Goal: Task Accomplishment & Management: Complete application form

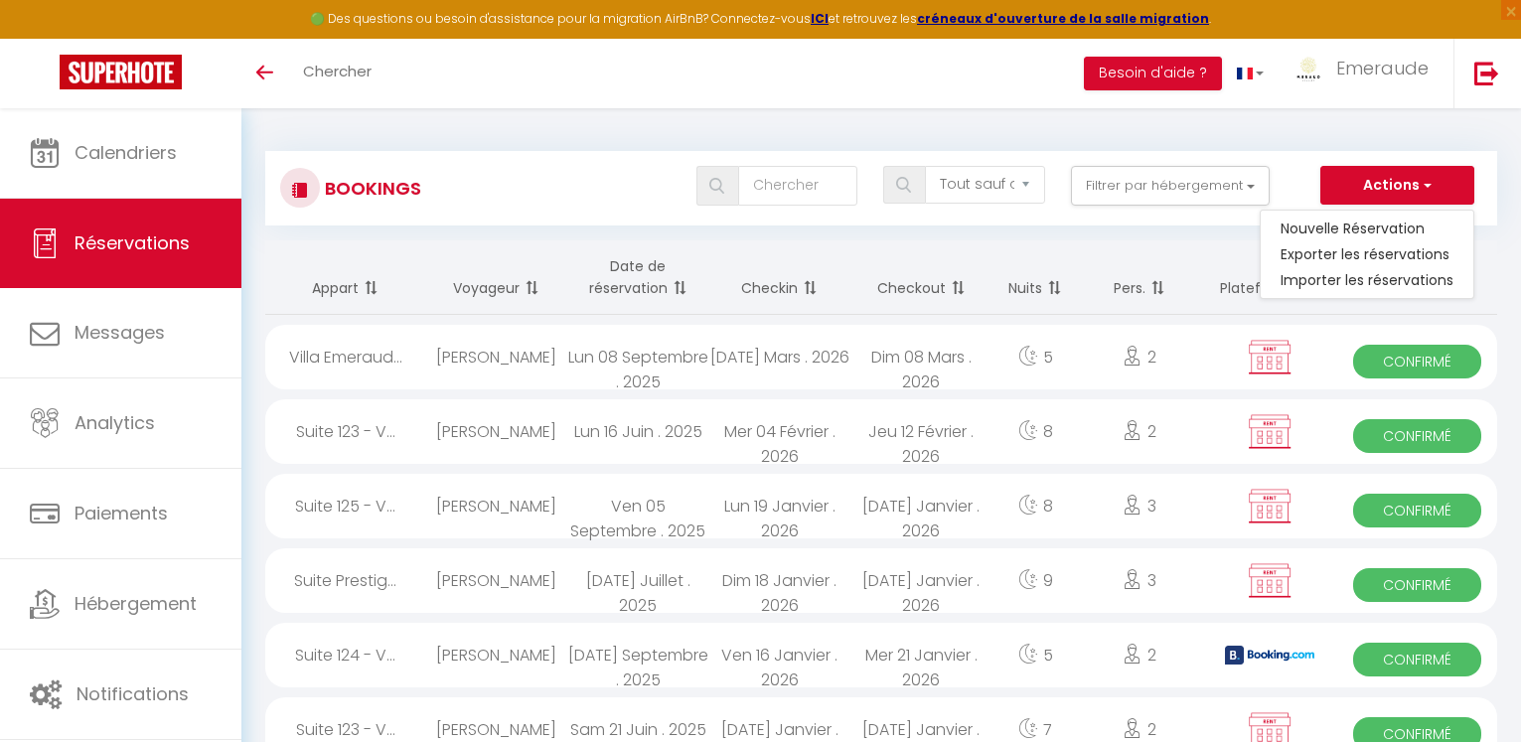
select select "not_cancelled"
click at [1375, 225] on link "Nouvelle Réservation" at bounding box center [1367, 229] width 213 height 26
select select
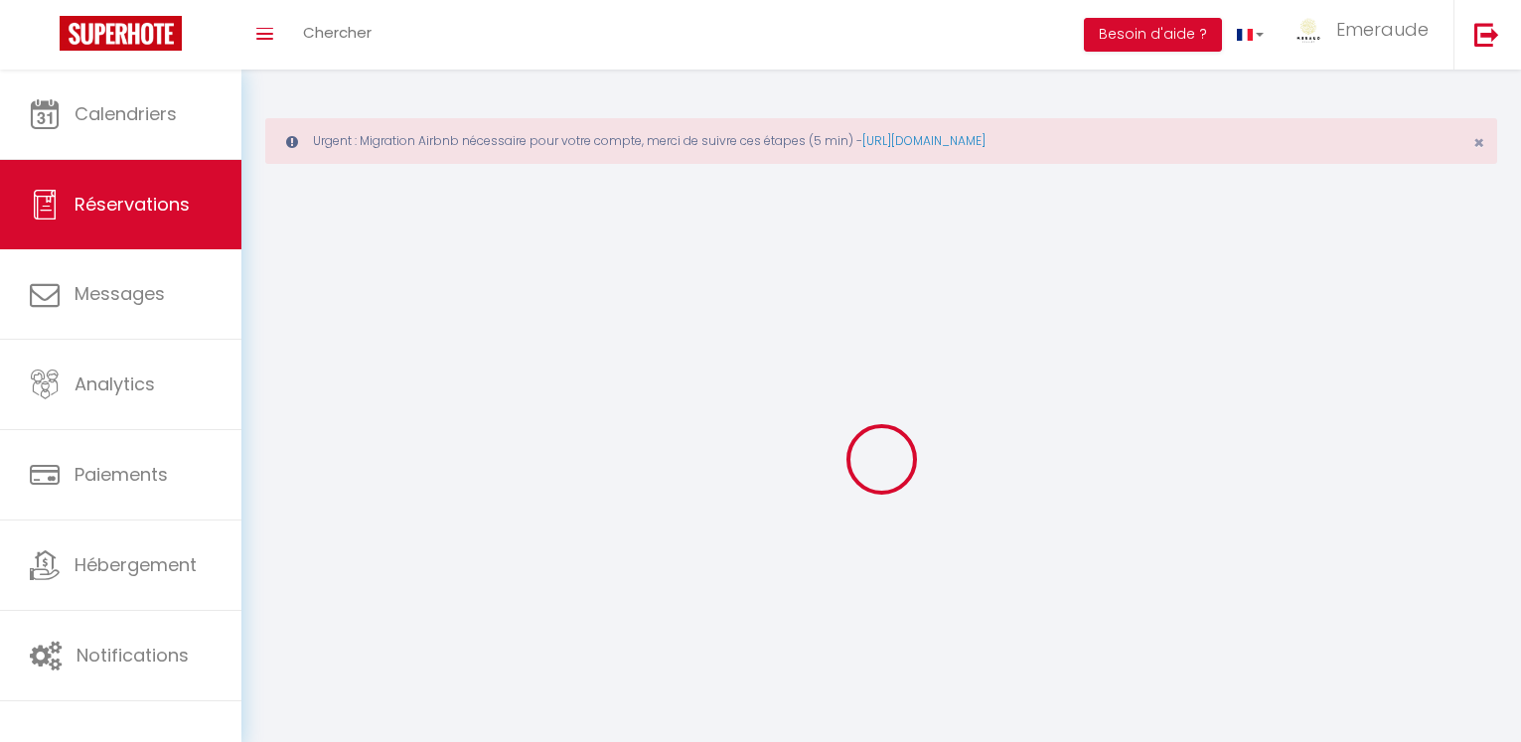
select select
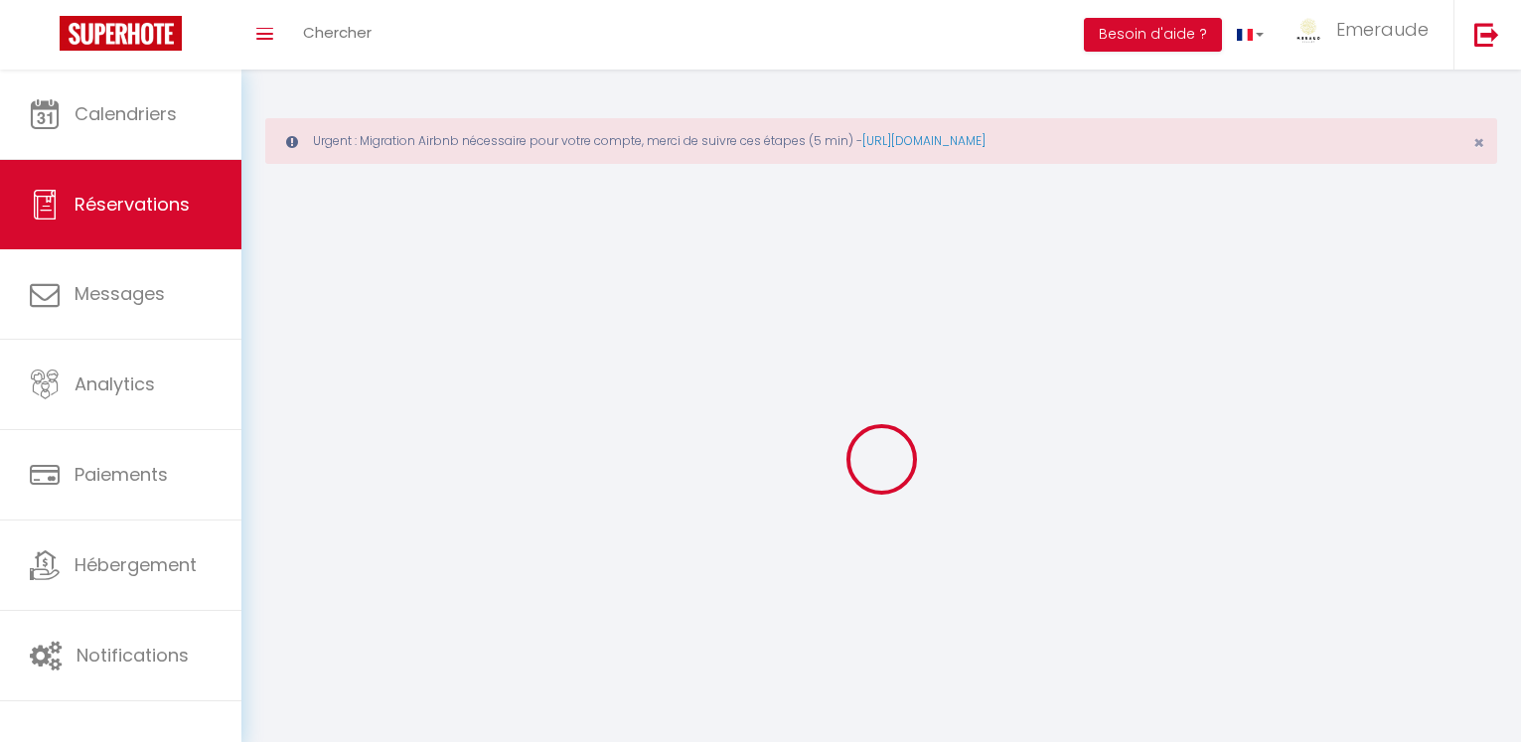
select select
checkbox input "false"
select select
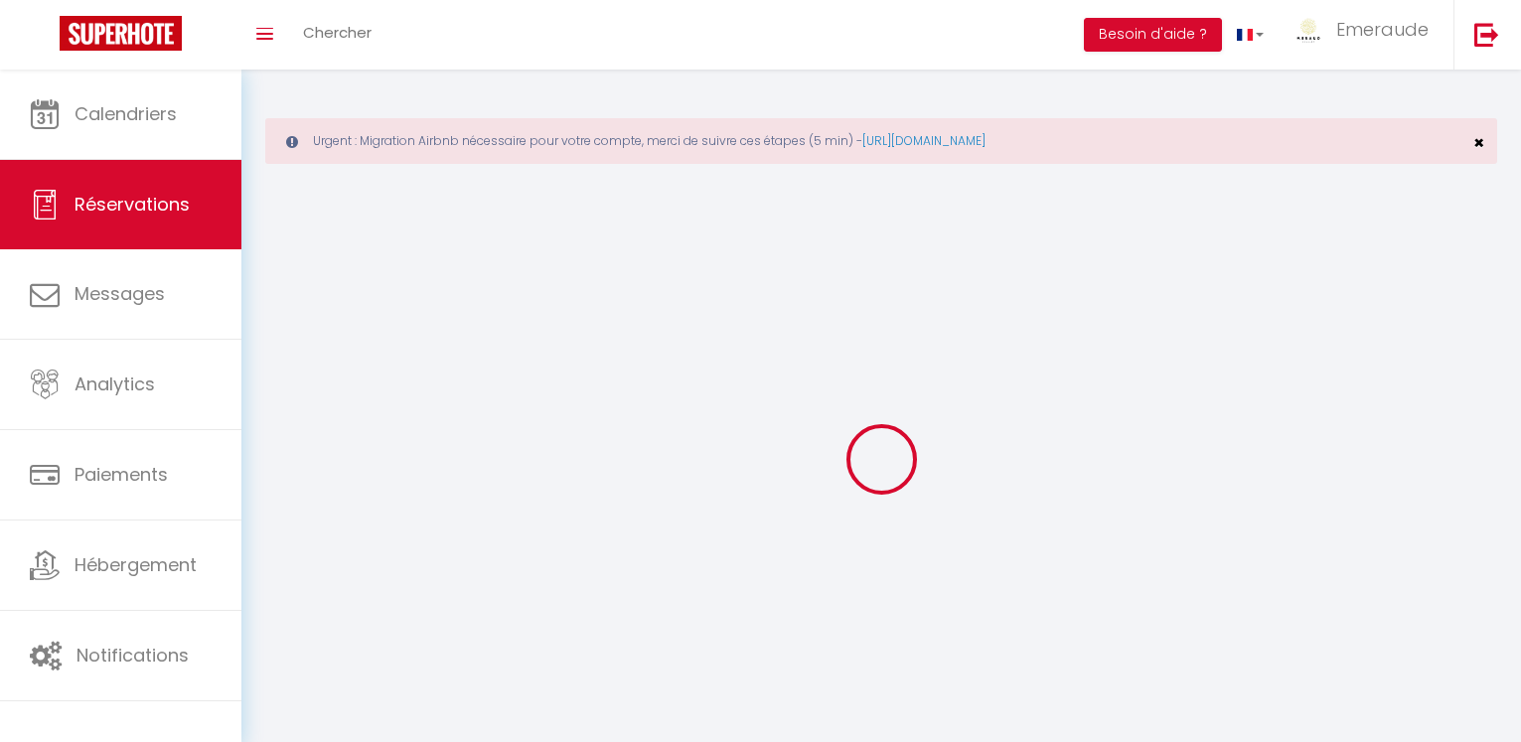
select select
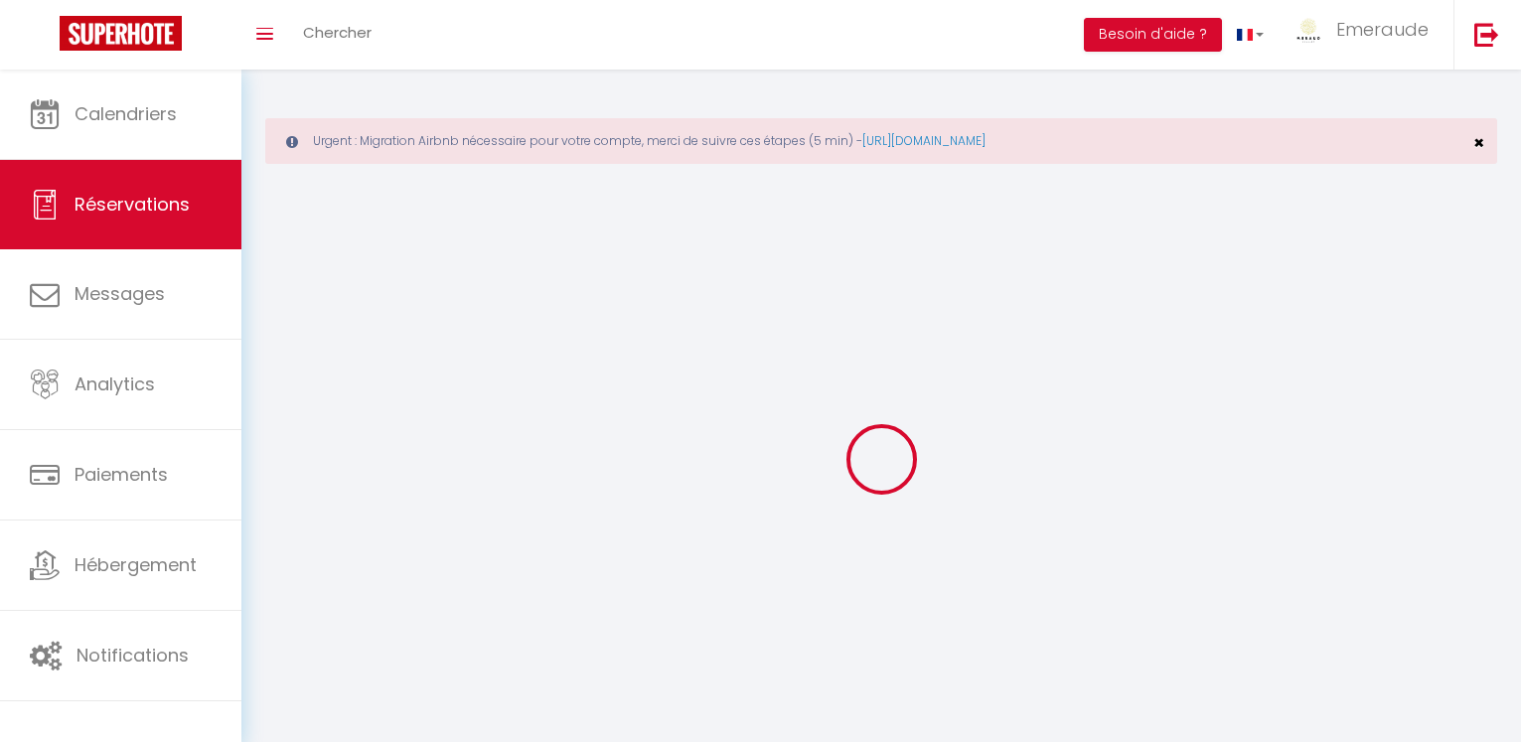
checkbox input "false"
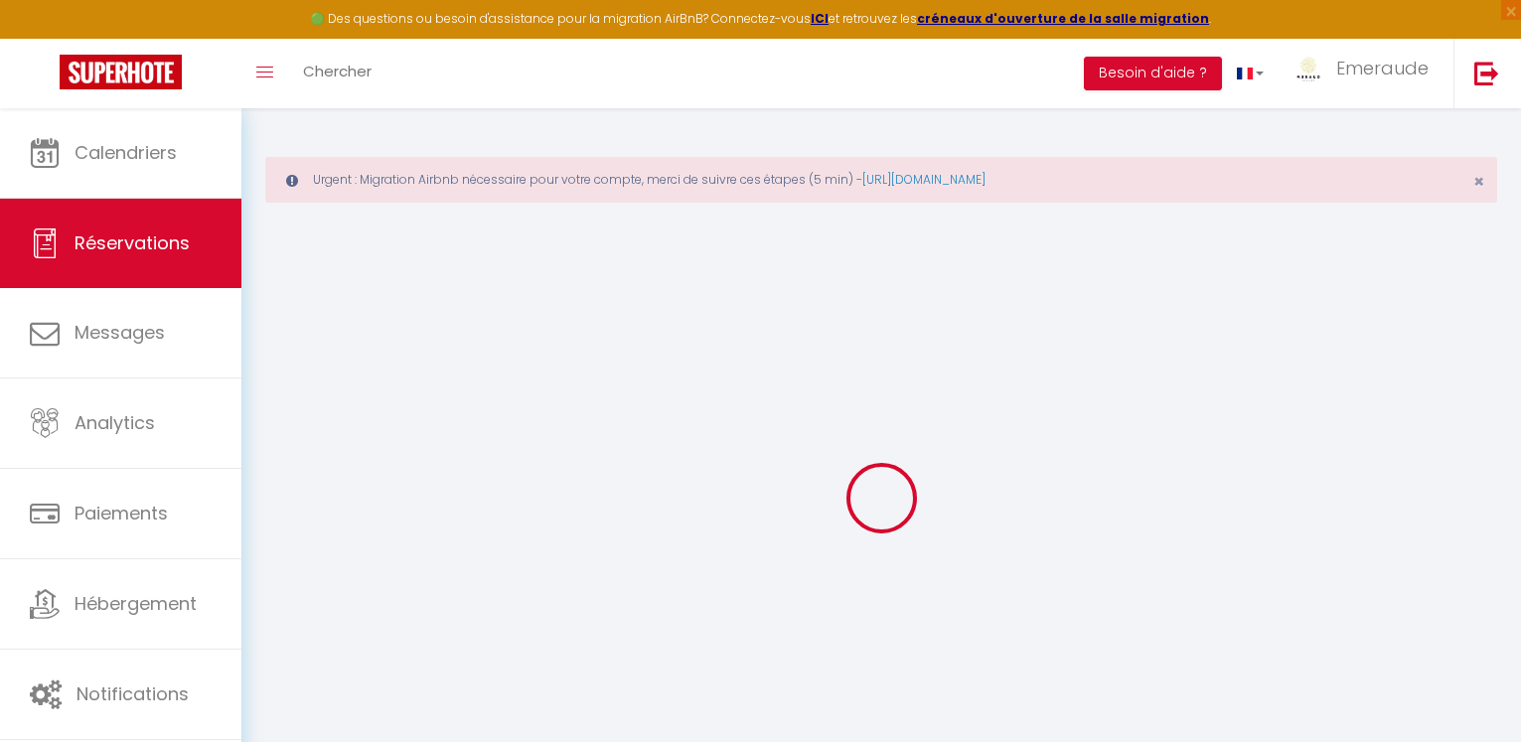
click at [1483, 140] on div "Urgent : Migration Airbnb nécessaire pour votre compte, merci de suivre ces éta…" at bounding box center [881, 456] width 1280 height 696
select select
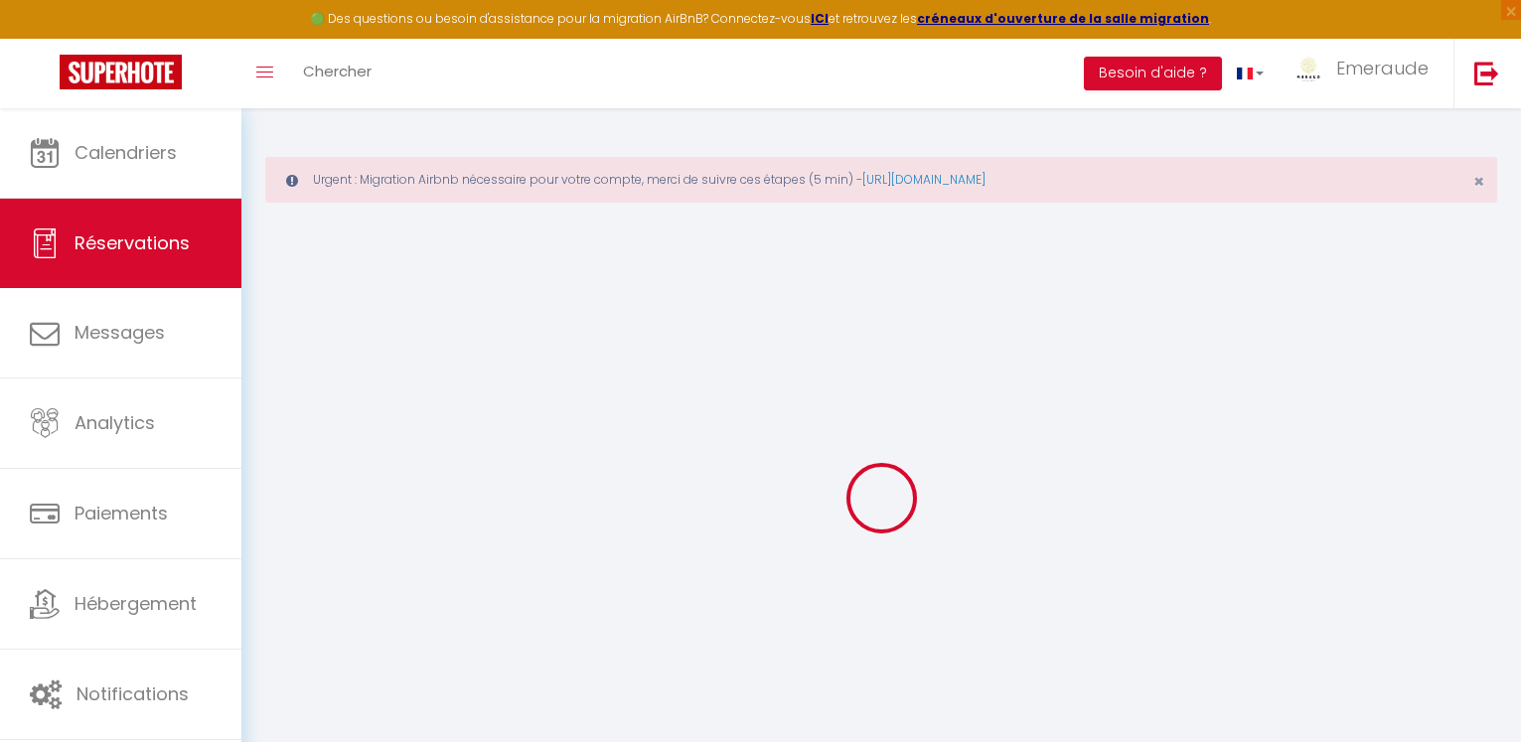
select select
checkbox input "false"
select select
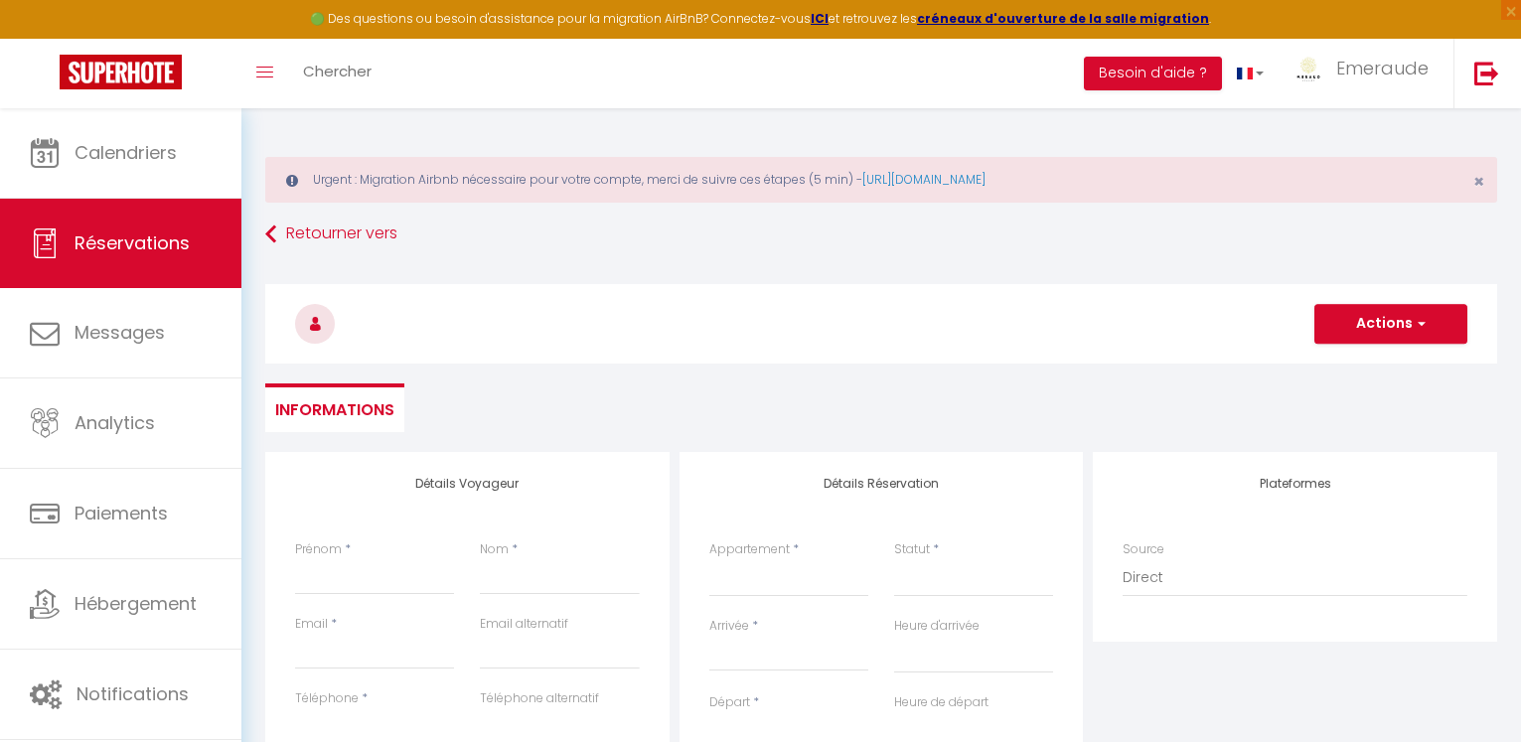
select select
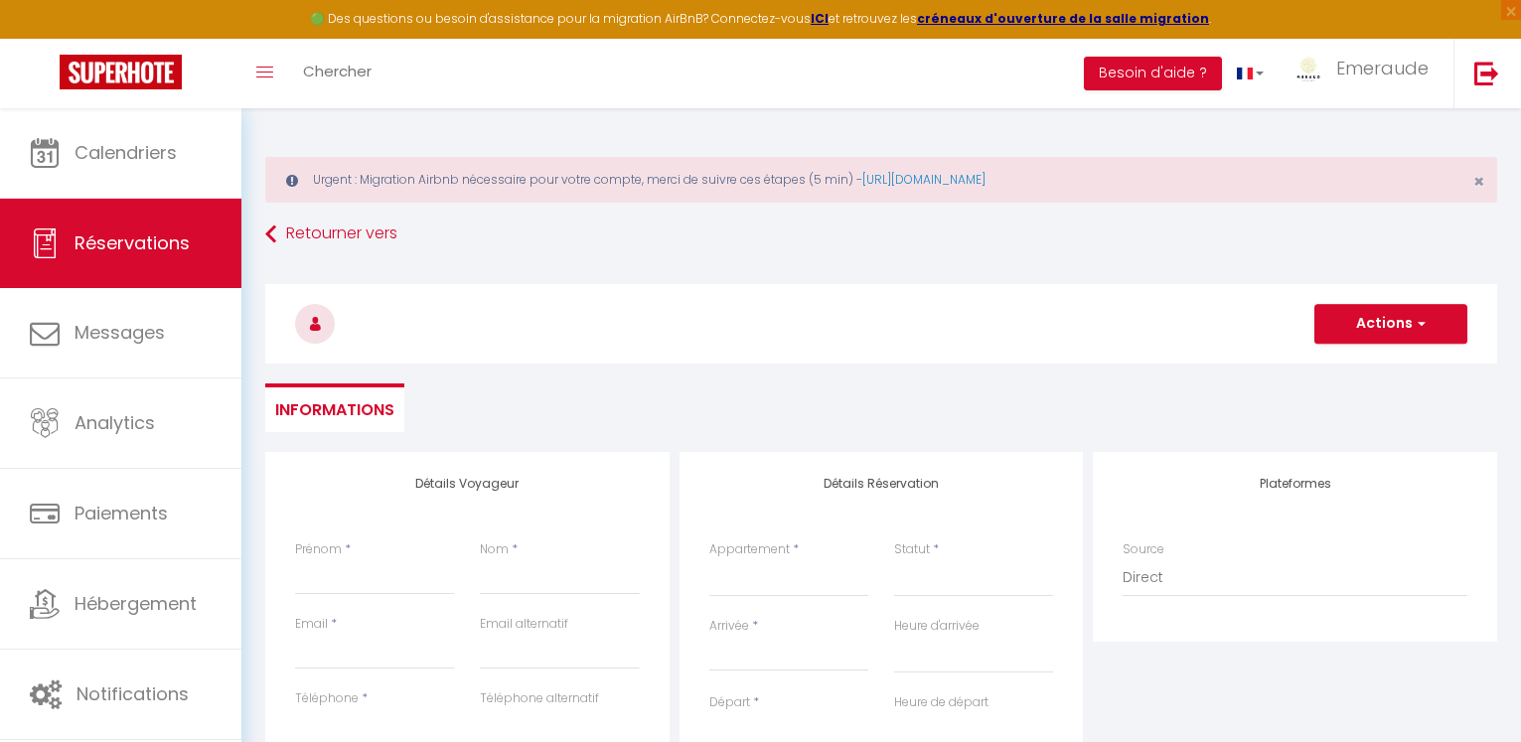
select select
checkbox input "false"
select select
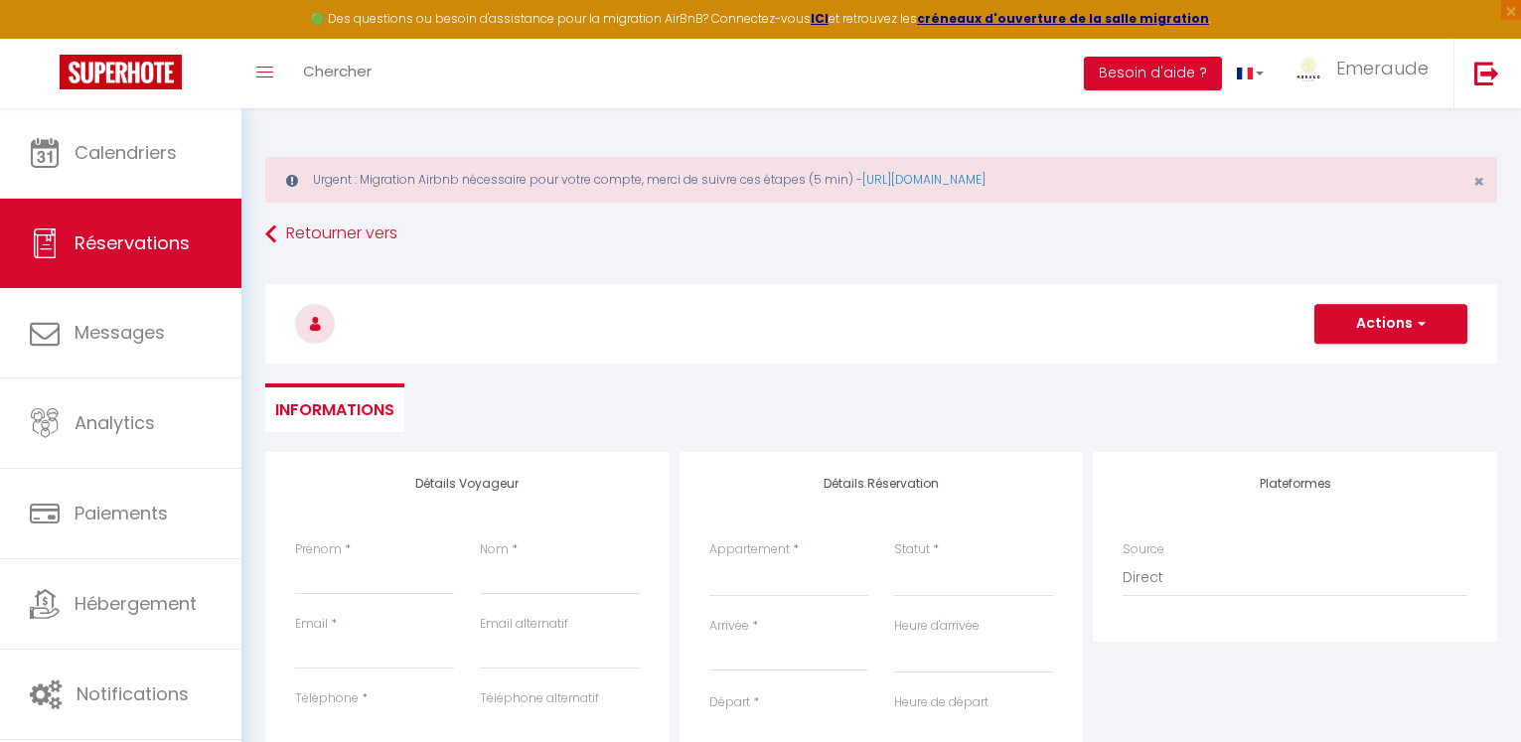
select select
checkbox input "false"
select select
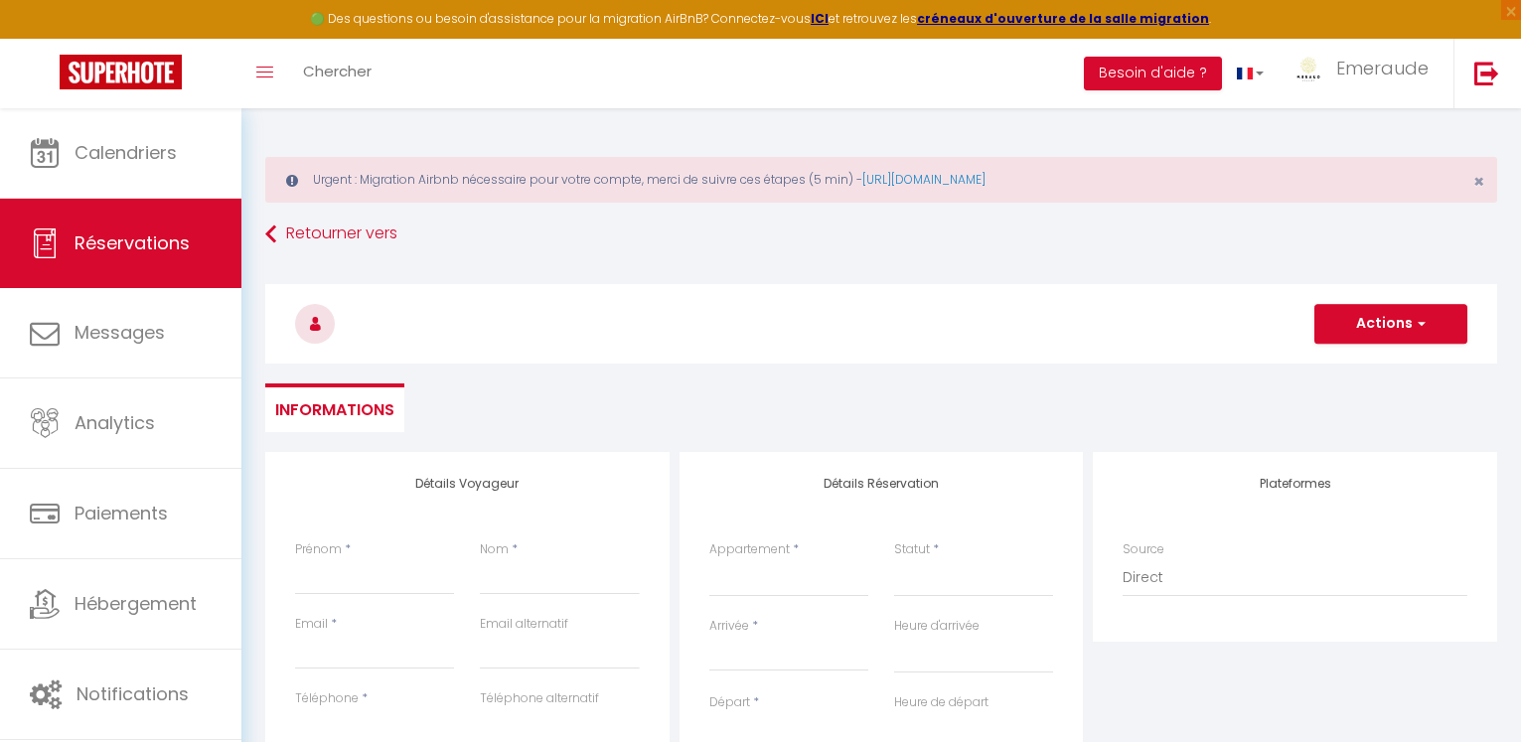
select select
click at [1478, 173] on span "×" at bounding box center [1479, 181] width 11 height 25
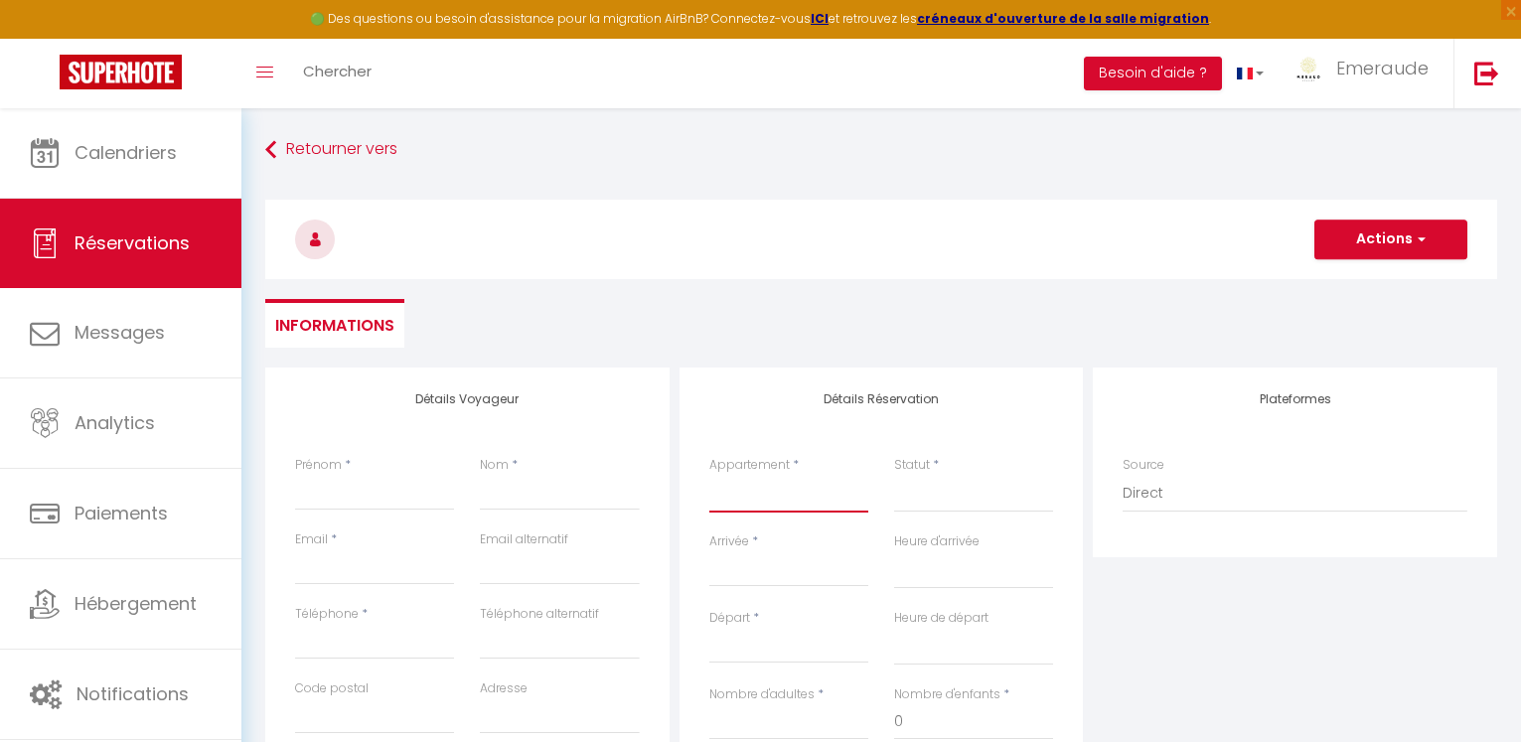
click at [827, 485] on select "[GEOGRAPHIC_DATA] [GEOGRAPHIC_DATA] 123 - [GEOGRAPHIC_DATA] 124 - [GEOGRAPHIC_D…" at bounding box center [788, 494] width 159 height 38
select select "20296"
click at [709, 475] on select "[GEOGRAPHIC_DATA] [GEOGRAPHIC_DATA] 123 - [GEOGRAPHIC_DATA] 124 - [GEOGRAPHIC_D…" at bounding box center [788, 494] width 159 height 38
select select
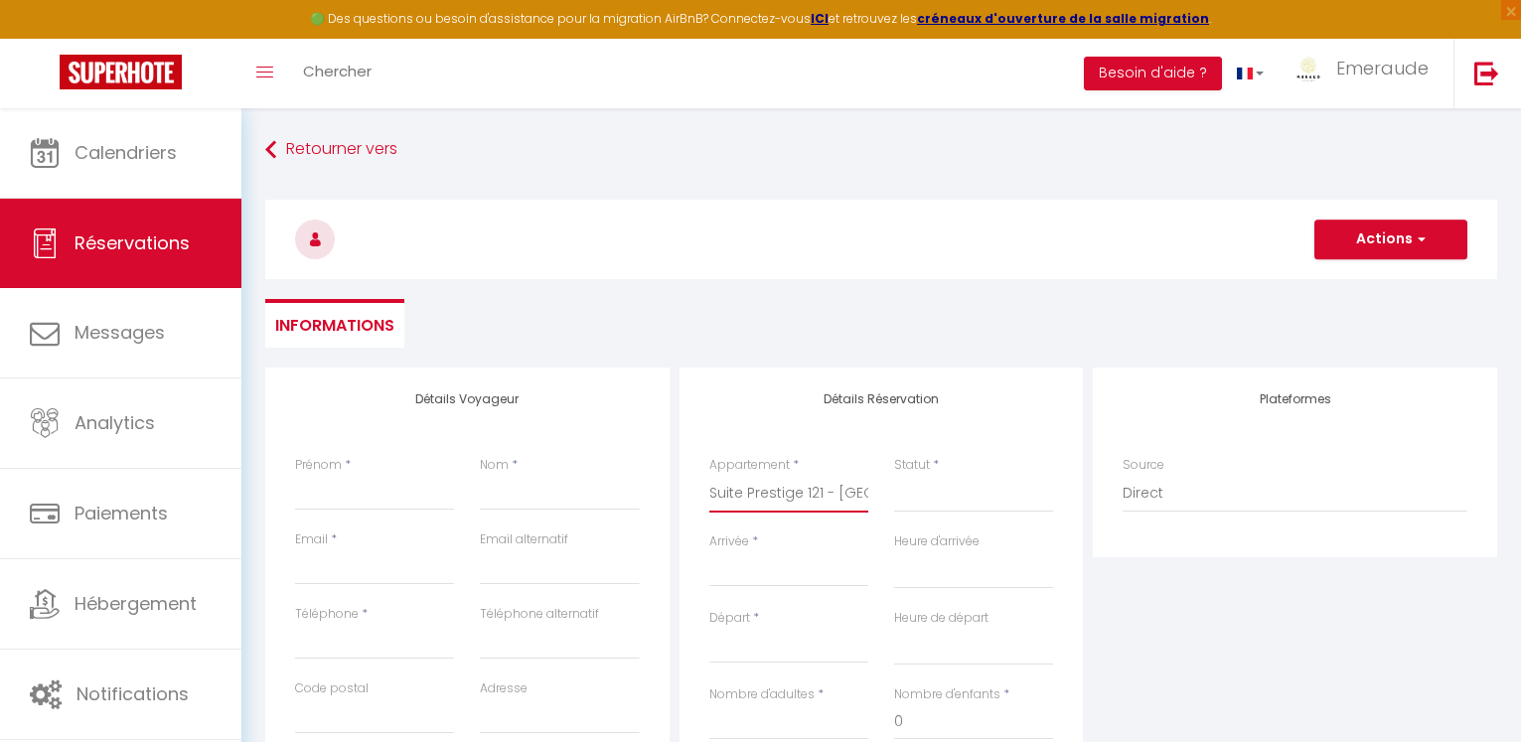
select select
checkbox input "false"
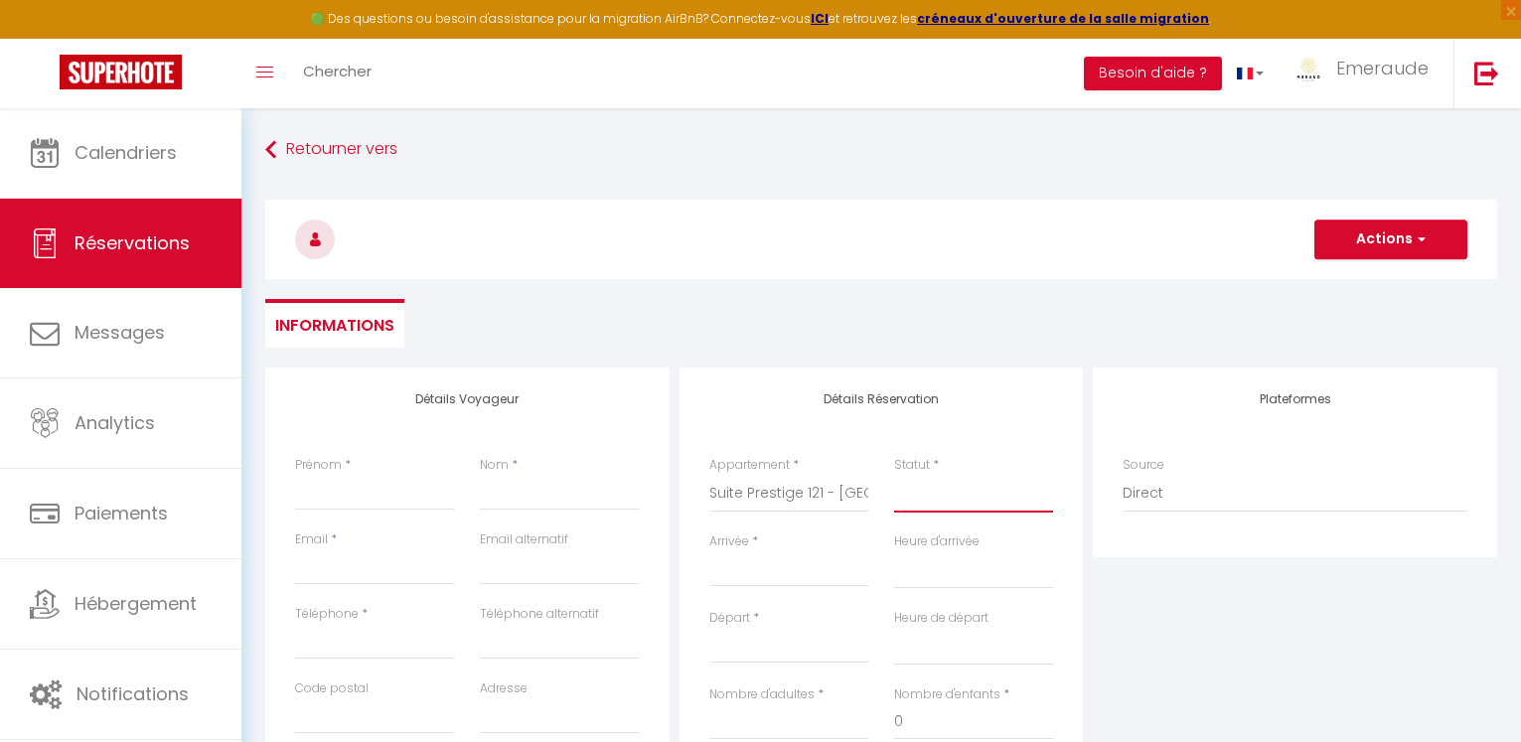
click at [940, 499] on select "Confirmé Non Confirmé [PERSON_NAME] par le voyageur No Show Request" at bounding box center [973, 494] width 159 height 38
select select
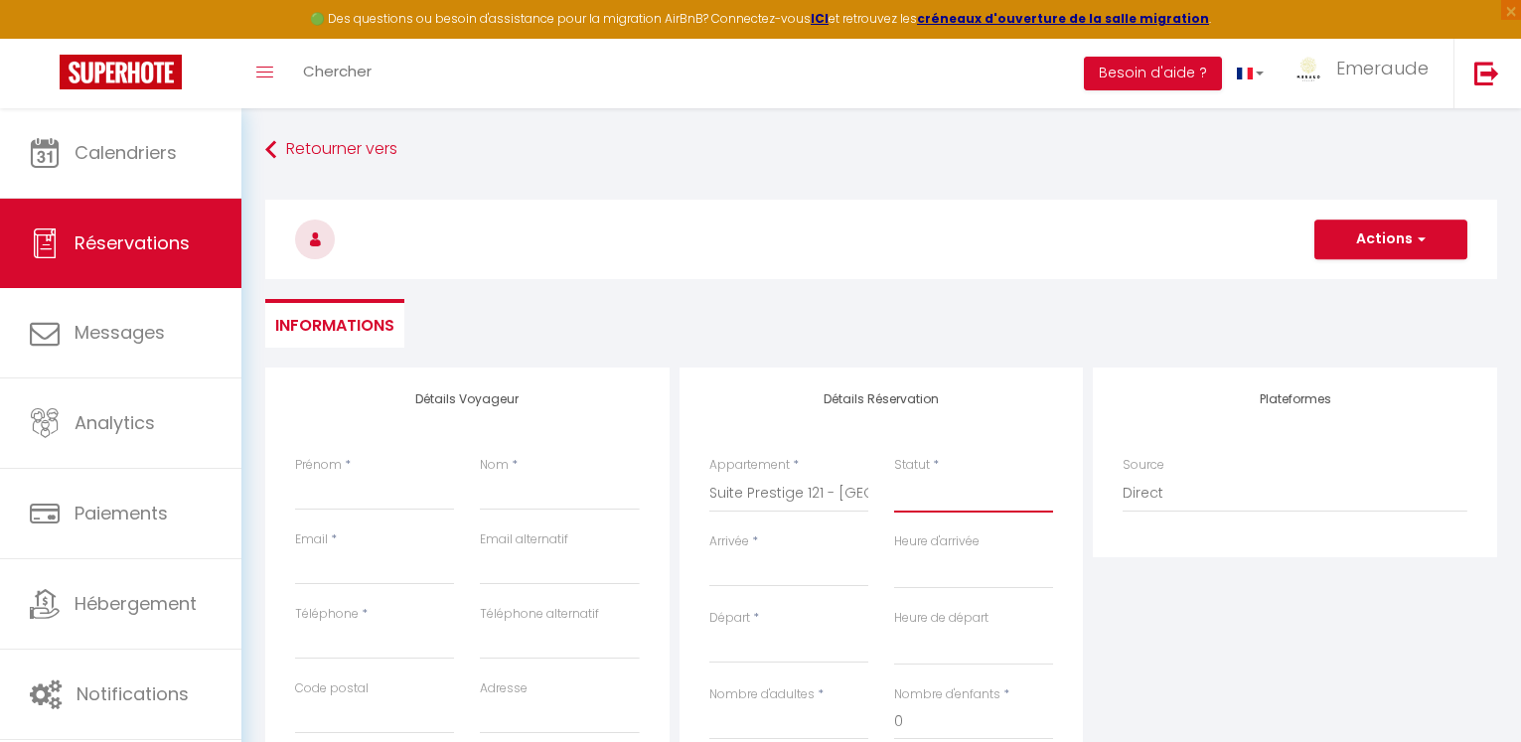
select select
checkbox input "false"
click at [940, 499] on select "Confirmé Non Confirmé [PERSON_NAME] par le voyageur No Show Request" at bounding box center [973, 494] width 159 height 38
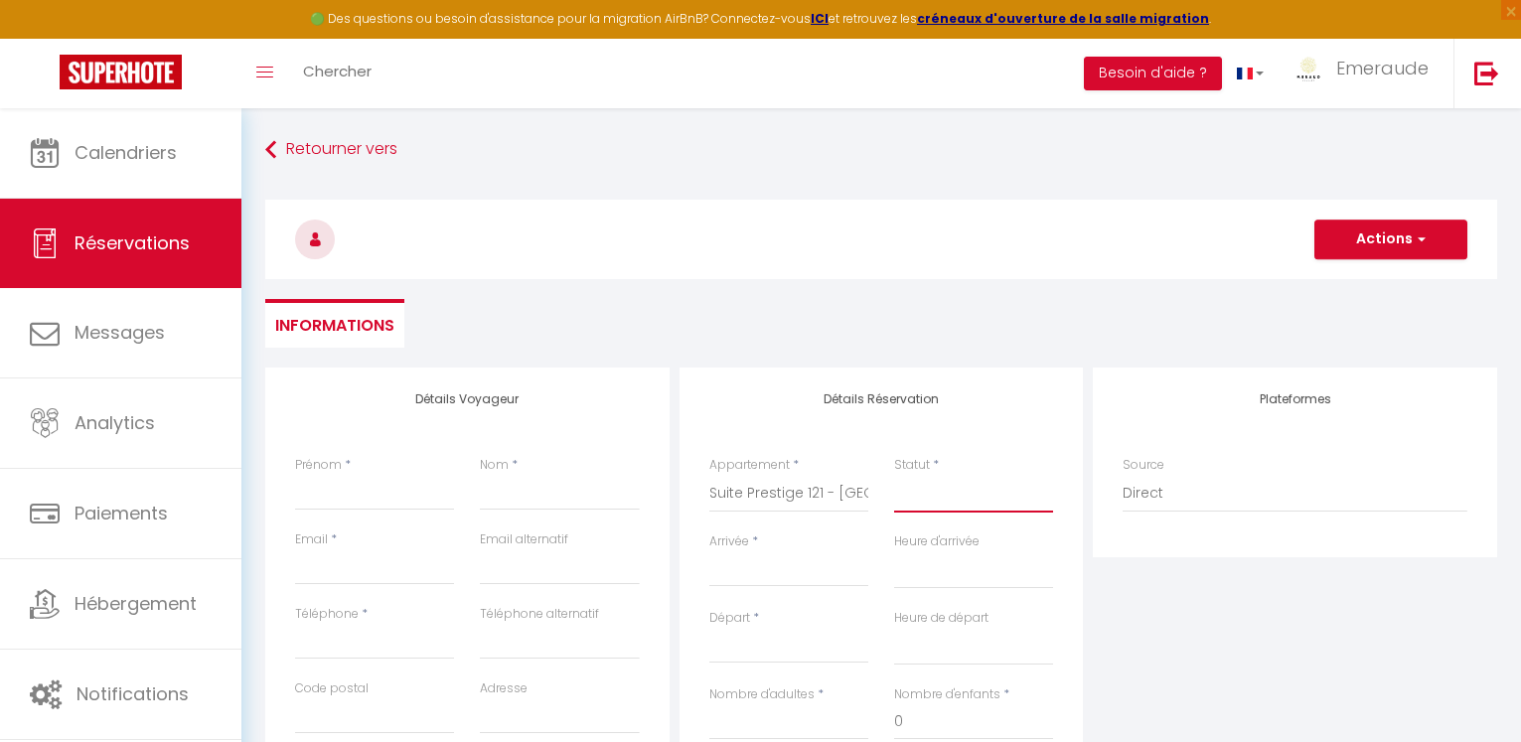
select select "1"
click at [894, 475] on select "Confirmé Non Confirmé [PERSON_NAME] par le voyageur No Show Request" at bounding box center [973, 494] width 159 height 38
select select
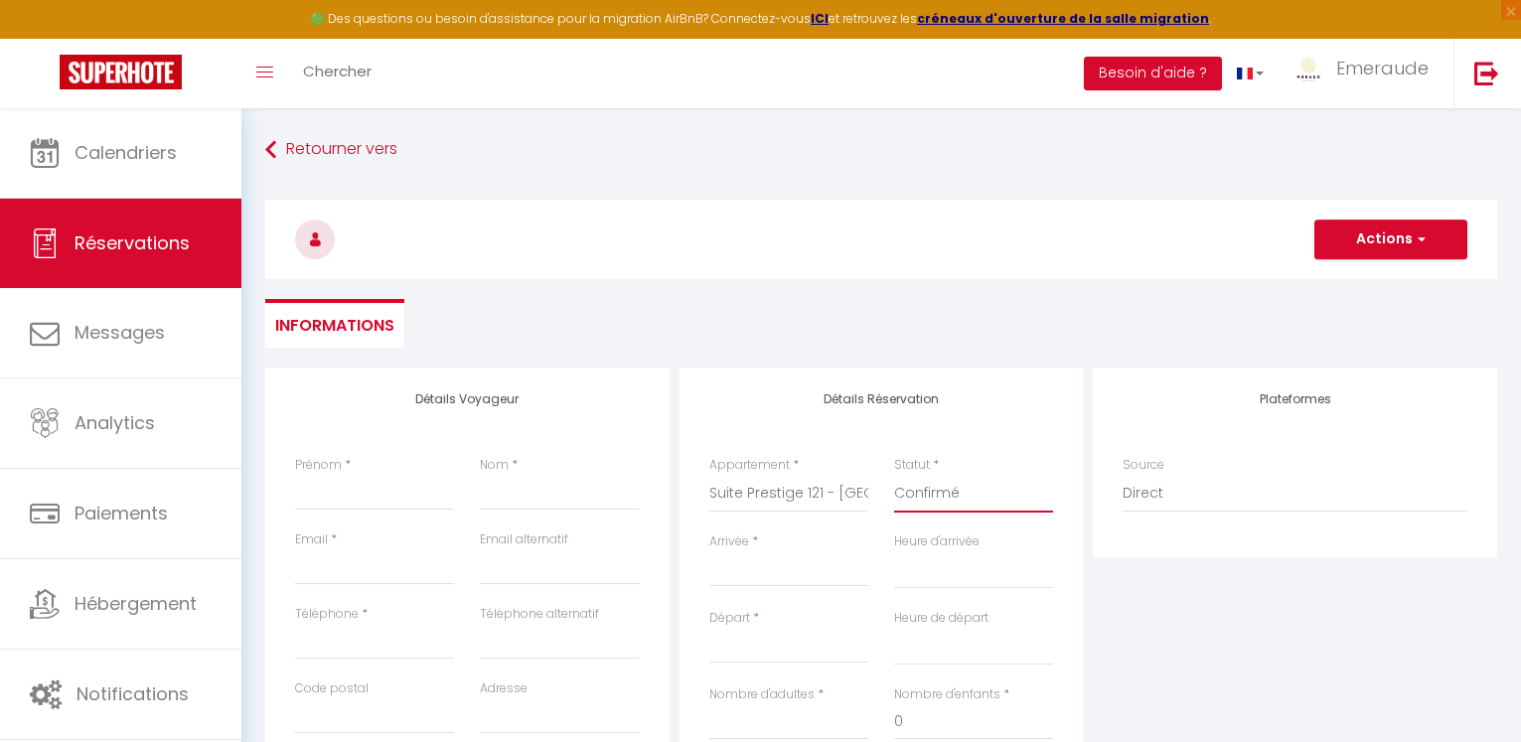
select select
checkbox input "false"
click at [411, 505] on input "Prénom" at bounding box center [374, 493] width 159 height 36
paste input "[PERSON_NAME]"
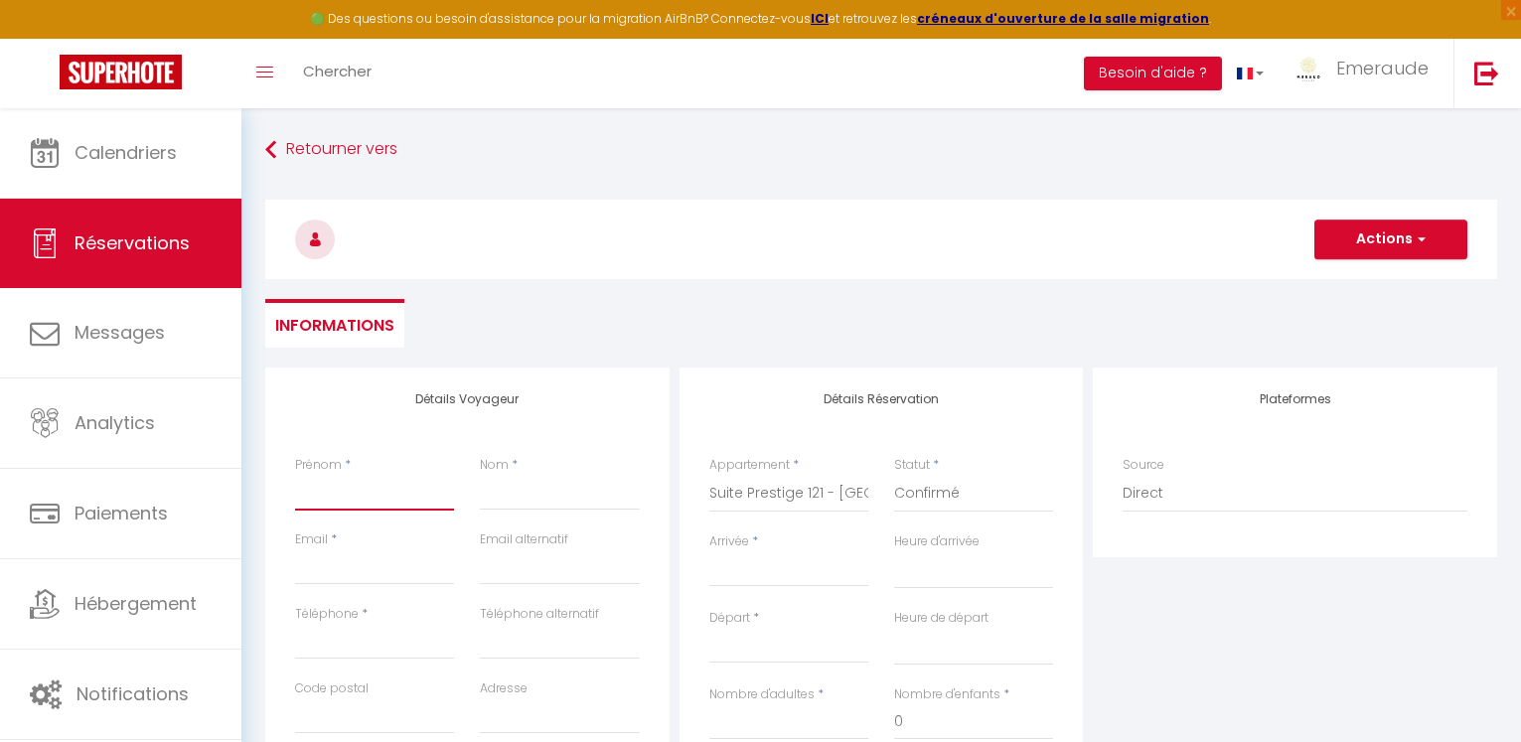
type input "[PERSON_NAME]"
select select
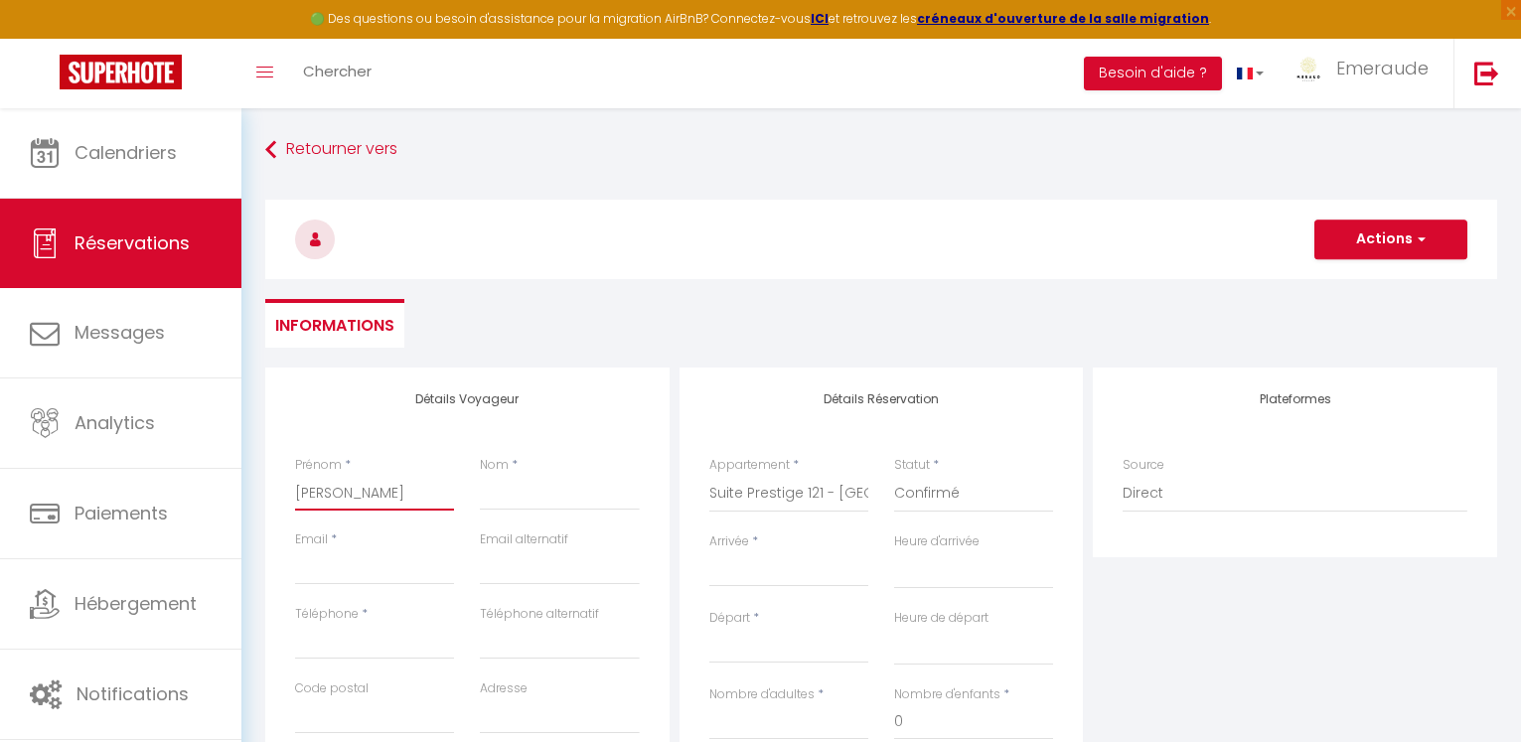
select select
checkbox input "false"
type input "[PERSON_NAME]"
paste input "[PERSON_NAME]"
type input "[PERSON_NAME]"
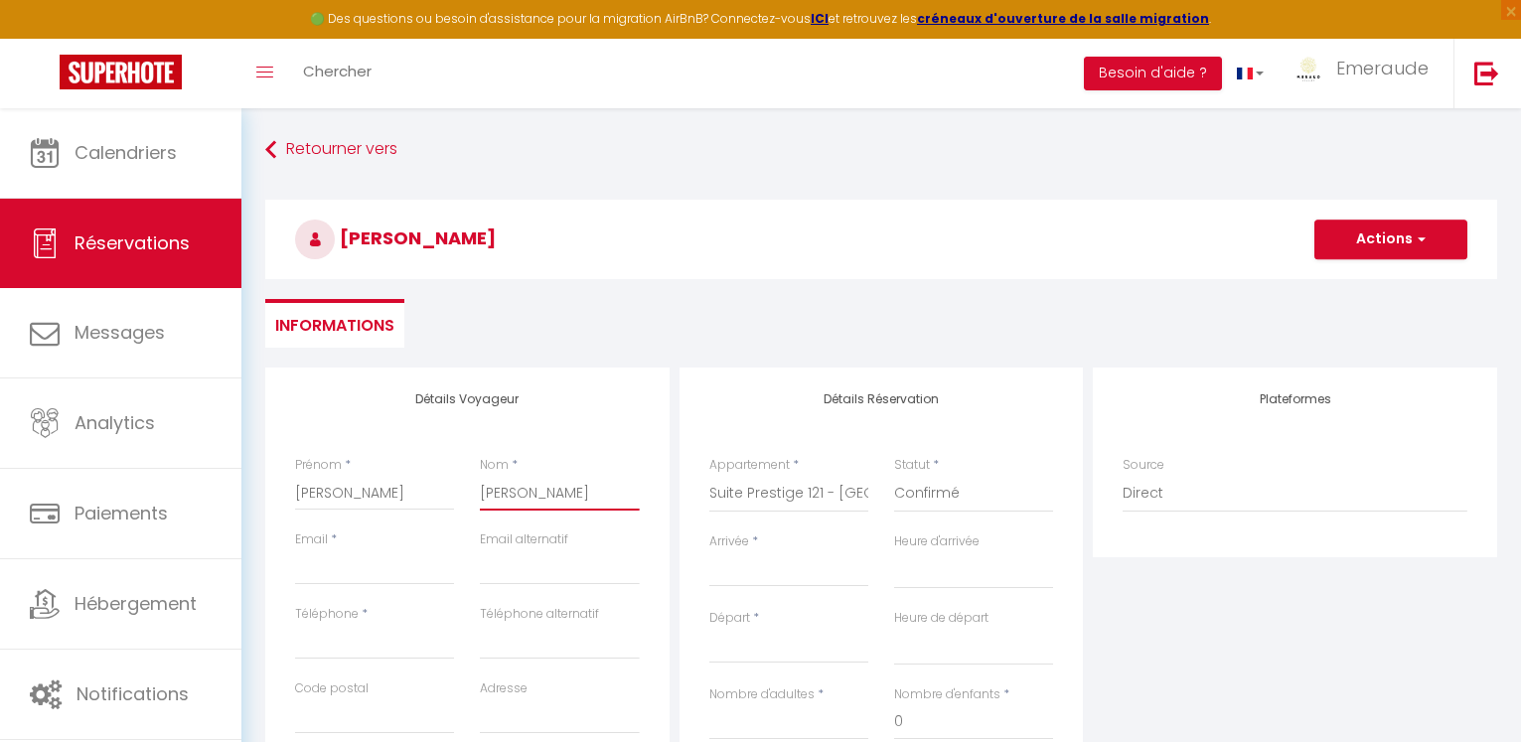
select select
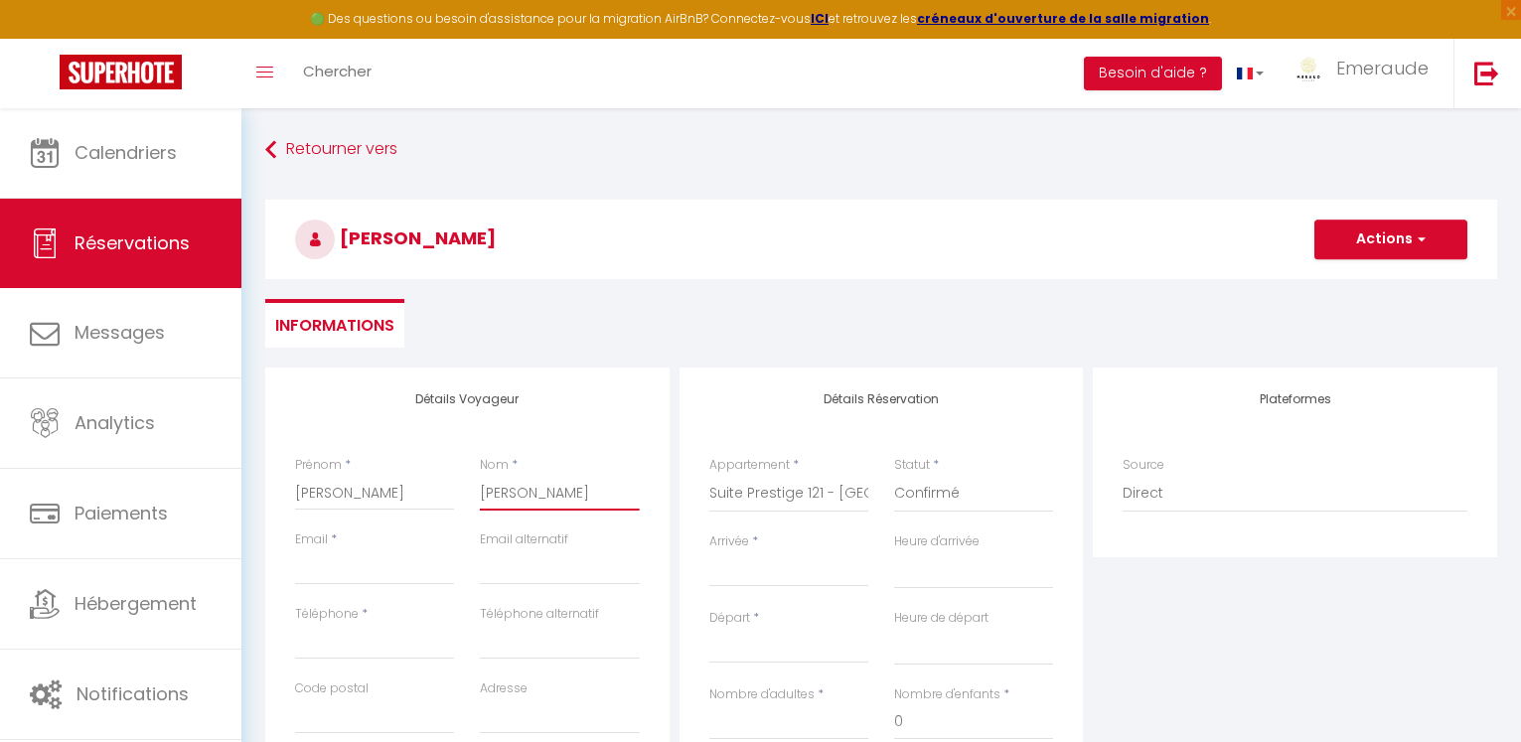
checkbox input "false"
type input "[PERSON_NAME]"
drag, startPoint x: 427, startPoint y: 496, endPoint x: 367, endPoint y: 502, distance: 60.9
click at [367, 502] on input "[PERSON_NAME]" at bounding box center [374, 493] width 159 height 36
type input "[PERSON_NAME]"
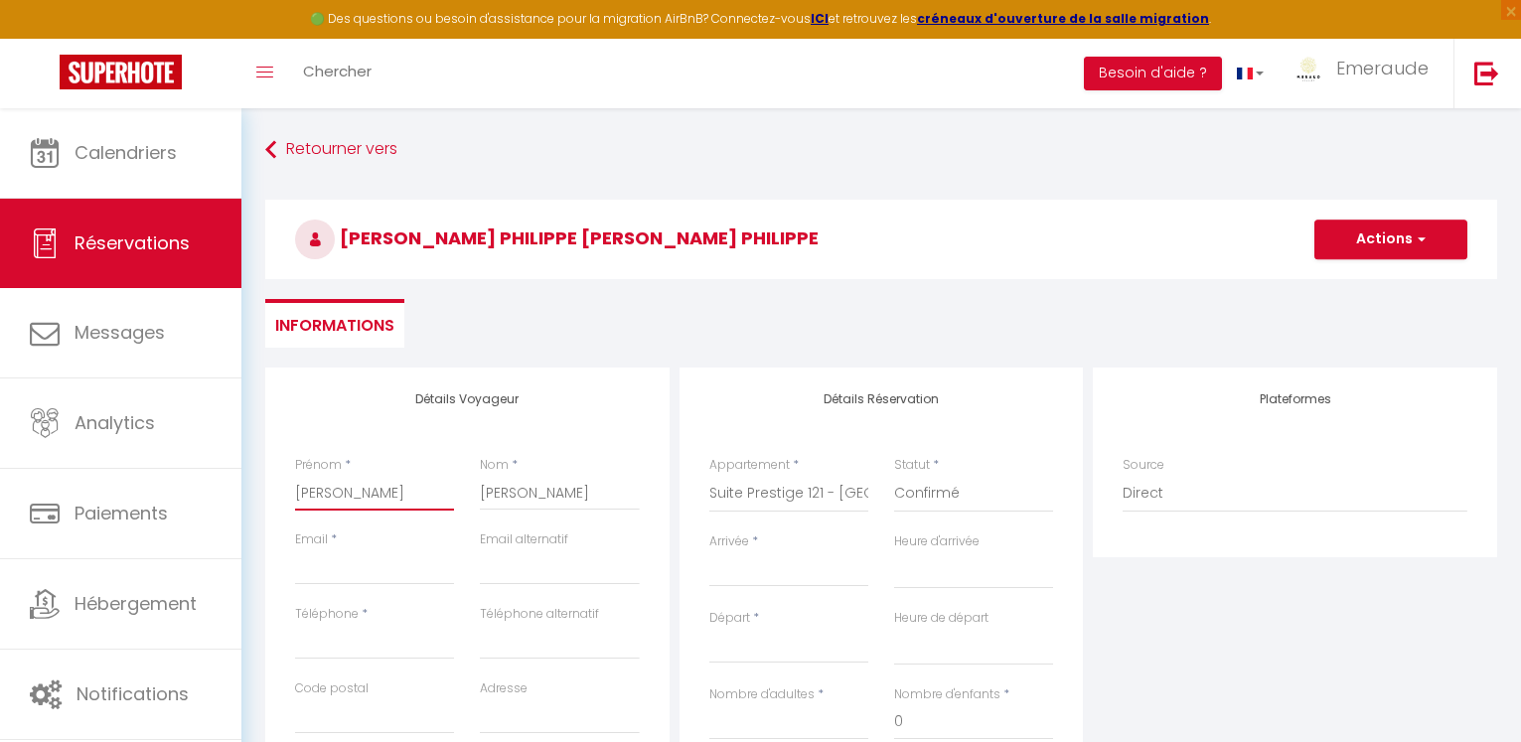
select select
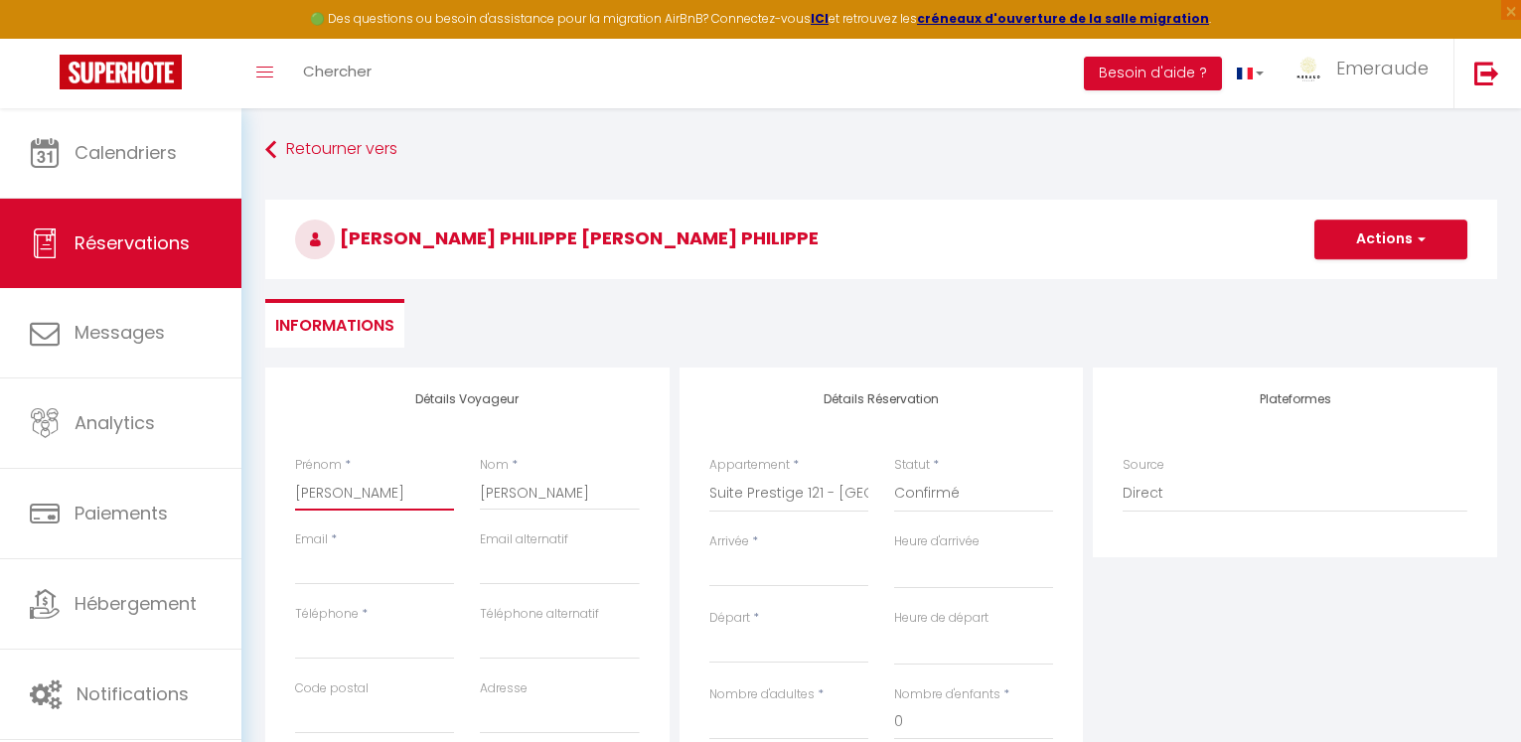
checkbox input "false"
type input "[PERSON_NAME]"
drag, startPoint x: 553, startPoint y: 494, endPoint x: 453, endPoint y: 498, distance: 100.4
click at [452, 497] on div "Prénom * [PERSON_NAME] * [PERSON_NAME]" at bounding box center [467, 493] width 371 height 75
type input "[PERSON_NAME]"
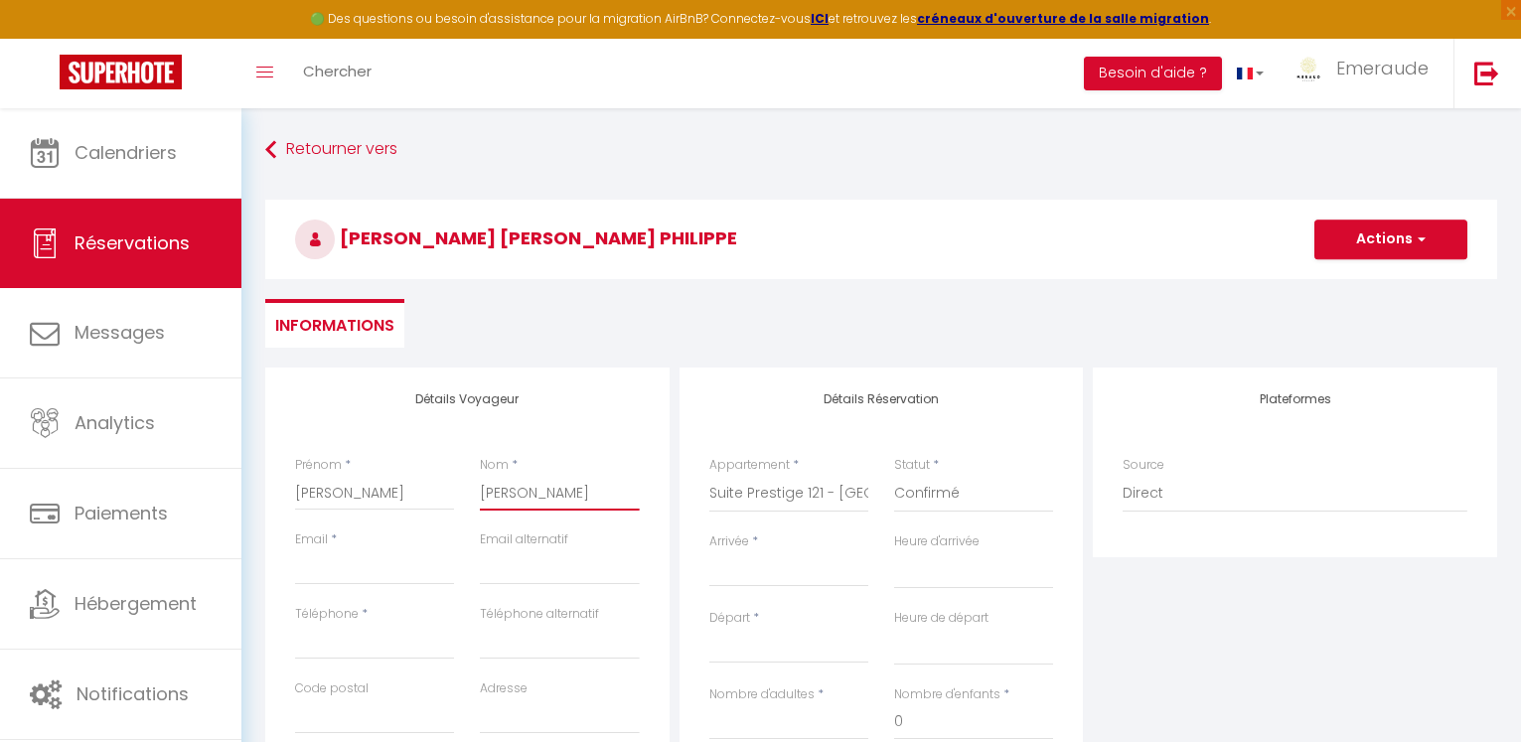
select select
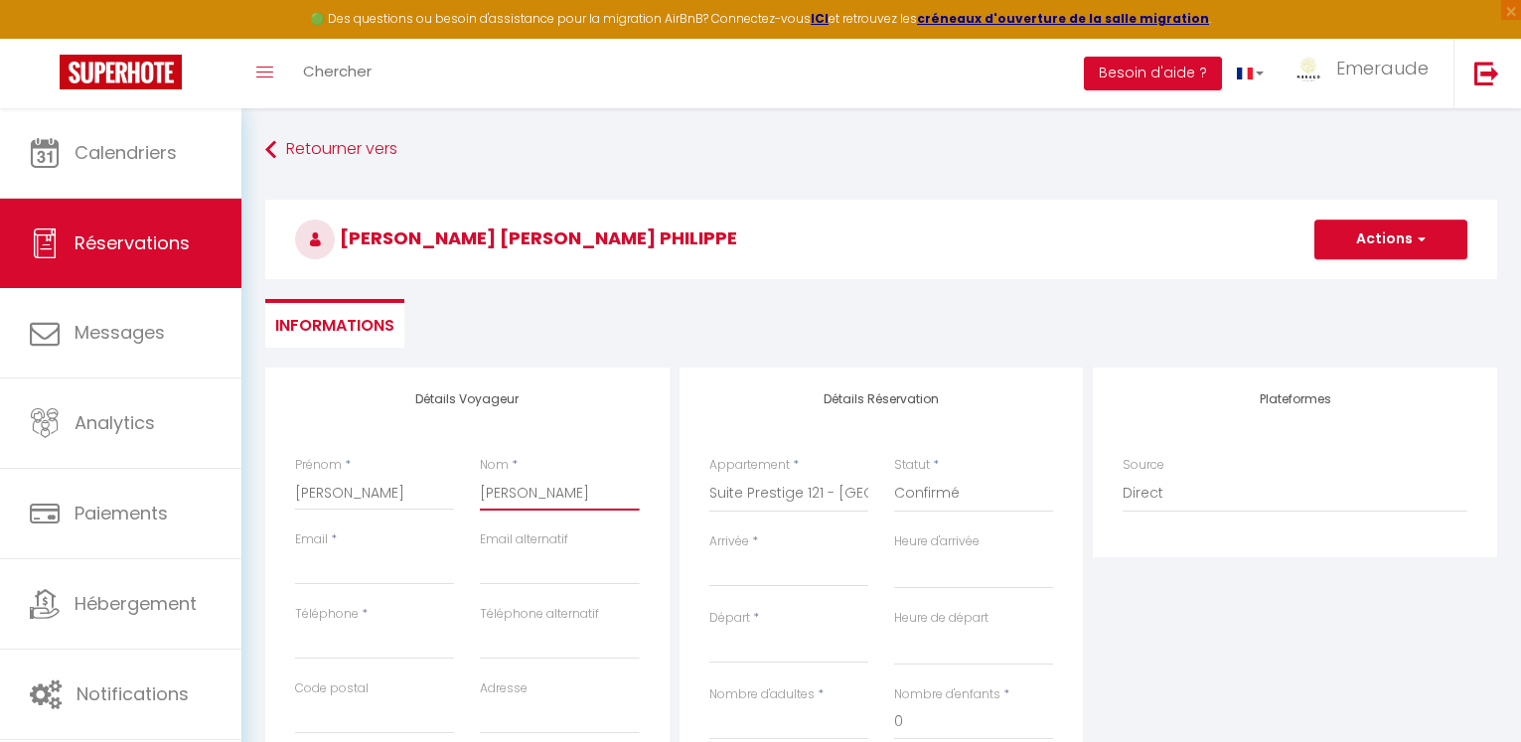
checkbox input "false"
type input "[PERSON_NAME]"
click at [396, 557] on input "Email client" at bounding box center [374, 567] width 159 height 36
type input "[EMAIL_ADDRESS][DOMAIN_NAME]"
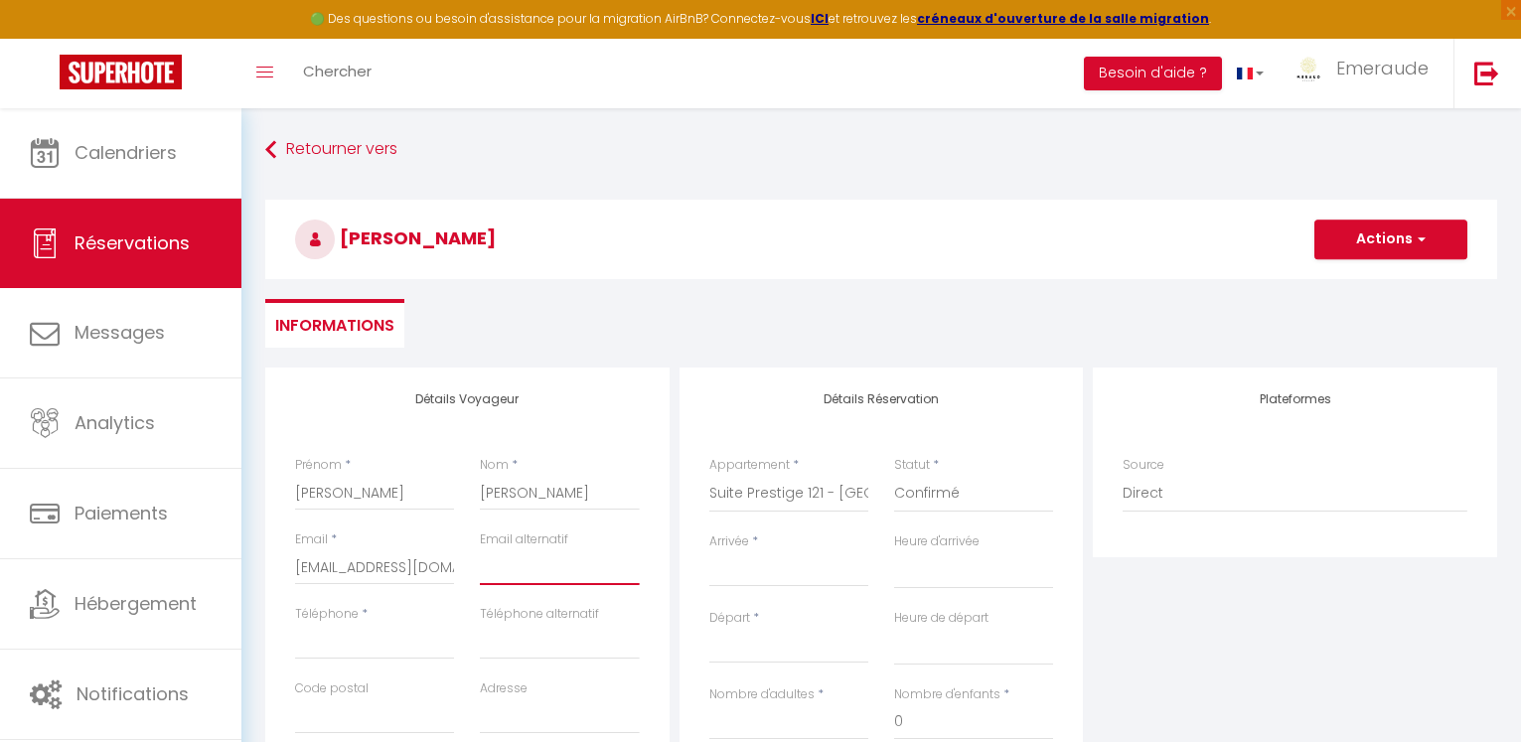
type input "[EMAIL_ADDRESS][DOMAIN_NAME]"
type input "0696884152"
type input "97200"
type input "Zi La Jambette"
type input "[GEOGRAPHIC_DATA]"
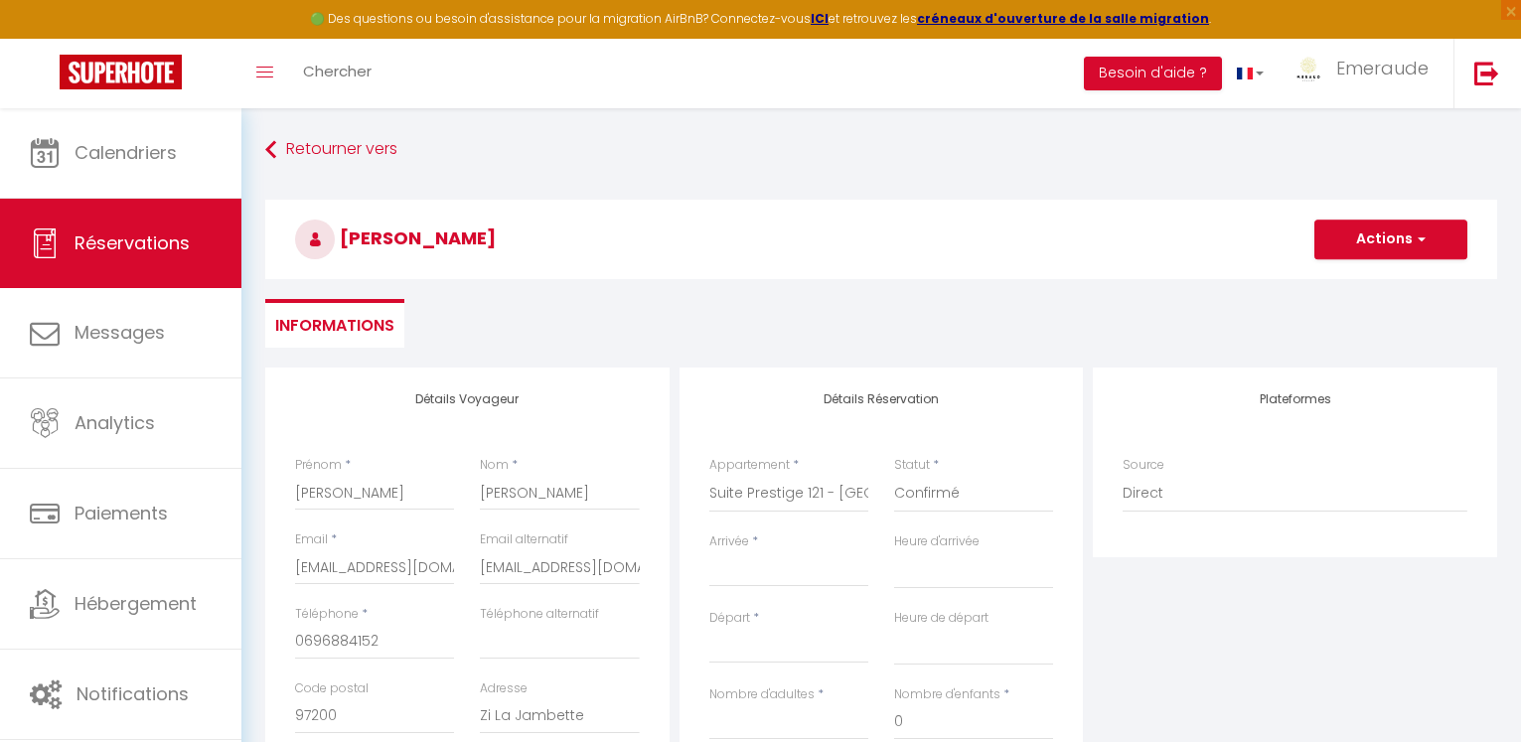
select select "MQ"
select select
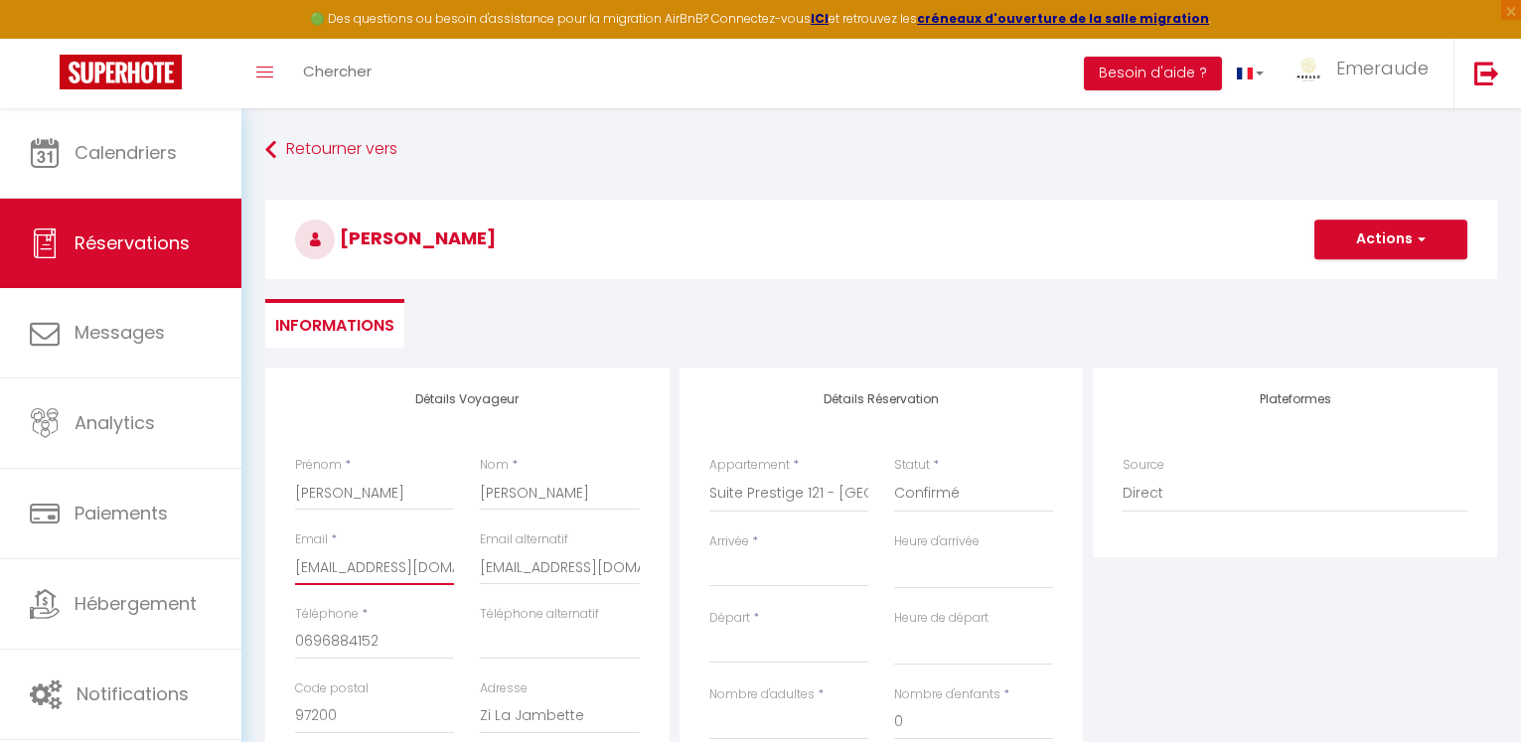
checkbox input "false"
click at [761, 565] on input "Arrivée" at bounding box center [788, 571] width 159 height 26
click at [782, 564] on input "Arrivée" at bounding box center [788, 571] width 159 height 26
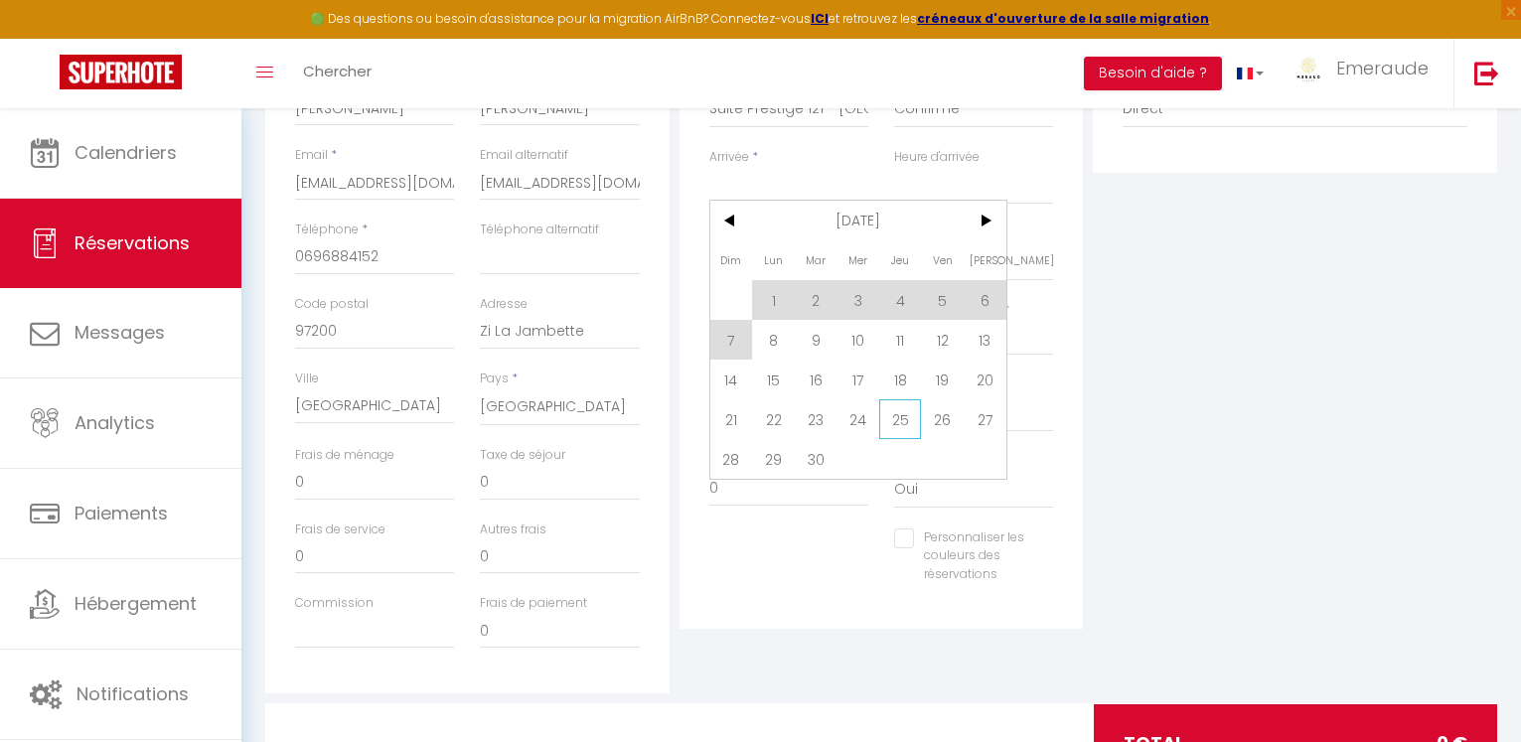
scroll to position [406, 0]
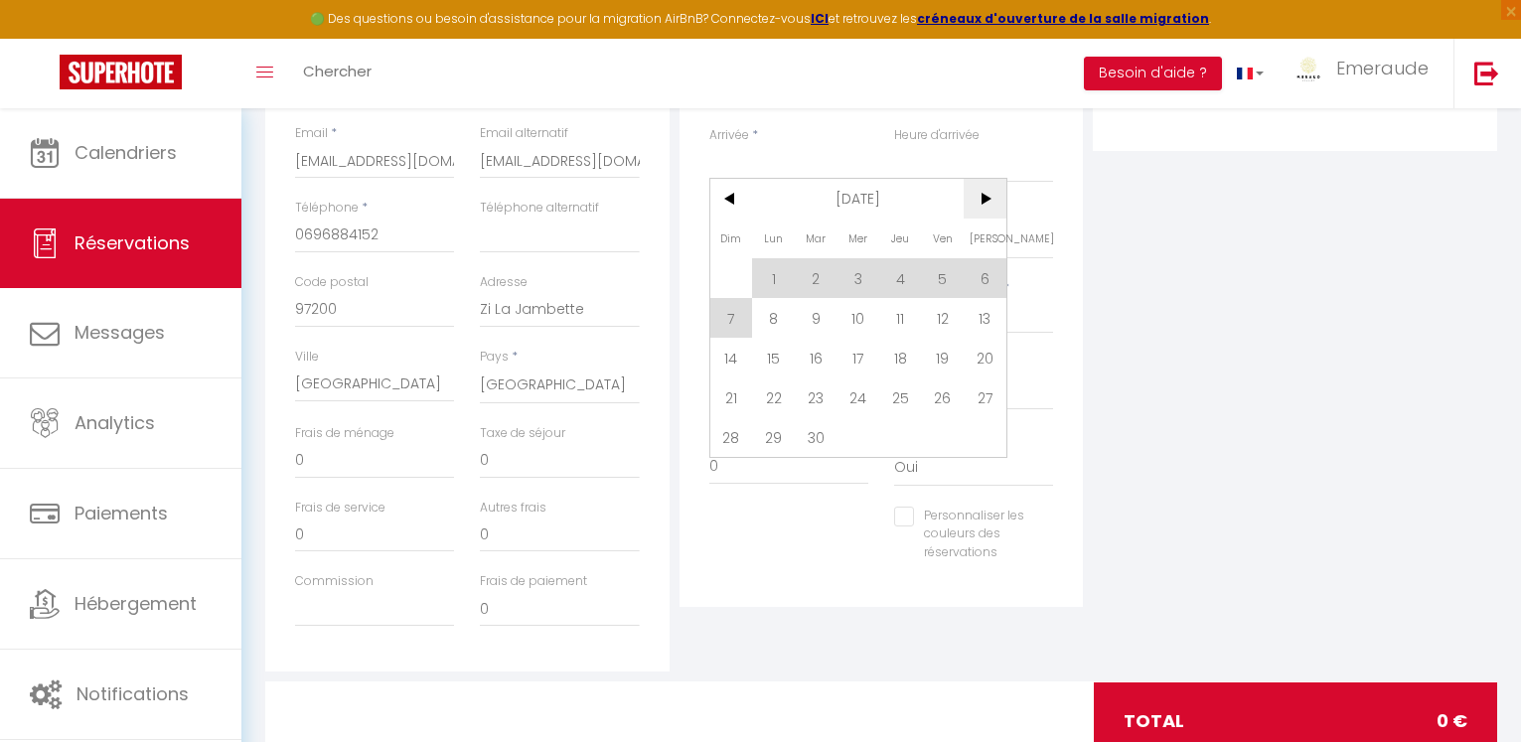
click at [996, 199] on span ">" at bounding box center [985, 199] width 43 height 40
click at [996, 200] on span ">" at bounding box center [985, 199] width 43 height 40
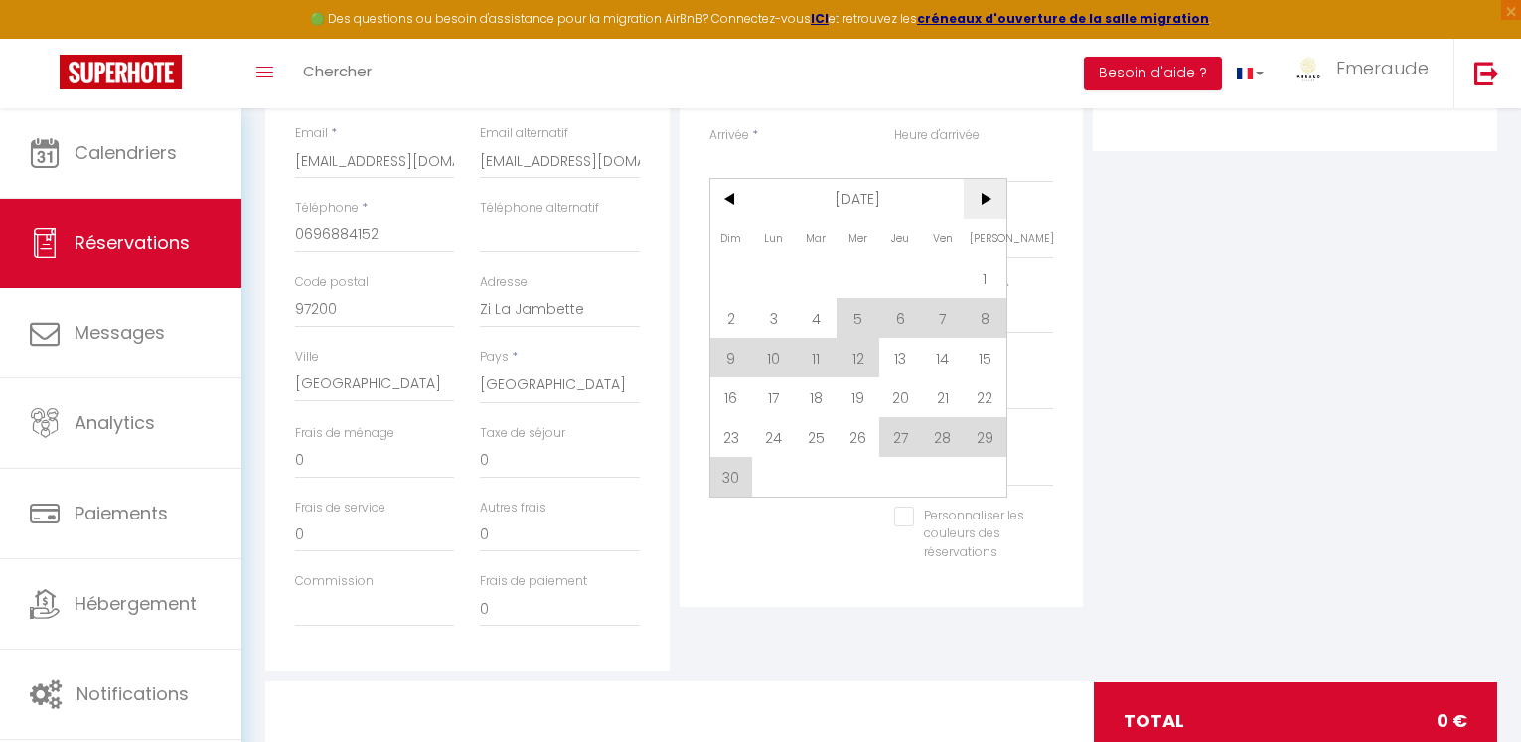
click at [994, 202] on span ">" at bounding box center [985, 199] width 43 height 40
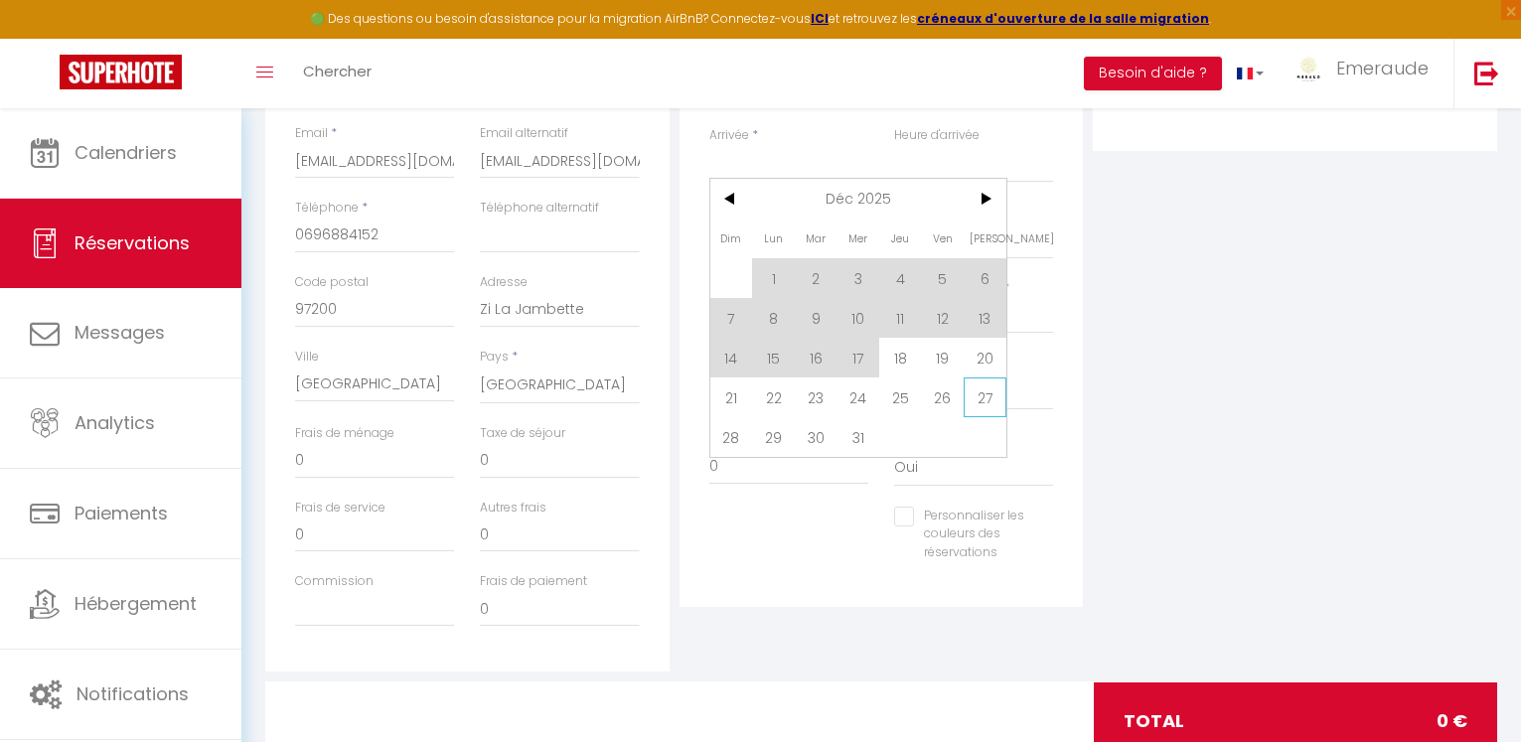
click at [986, 399] on span "27" at bounding box center [985, 398] width 43 height 40
type input "[PERSON_NAME] 27 Décembre 2025"
select select
type input "Dim 28 Décembre 2025"
select select
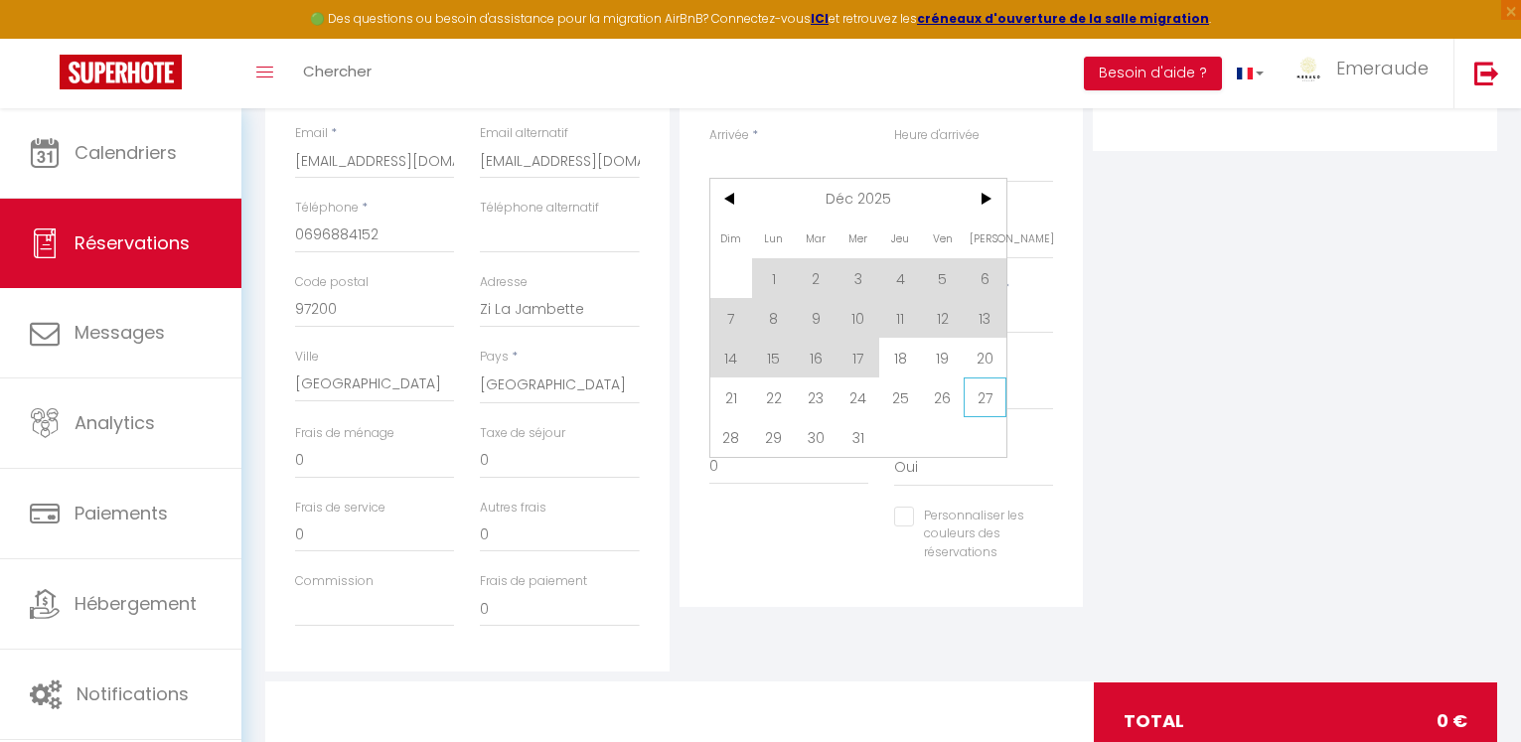
select select
checkbox input "false"
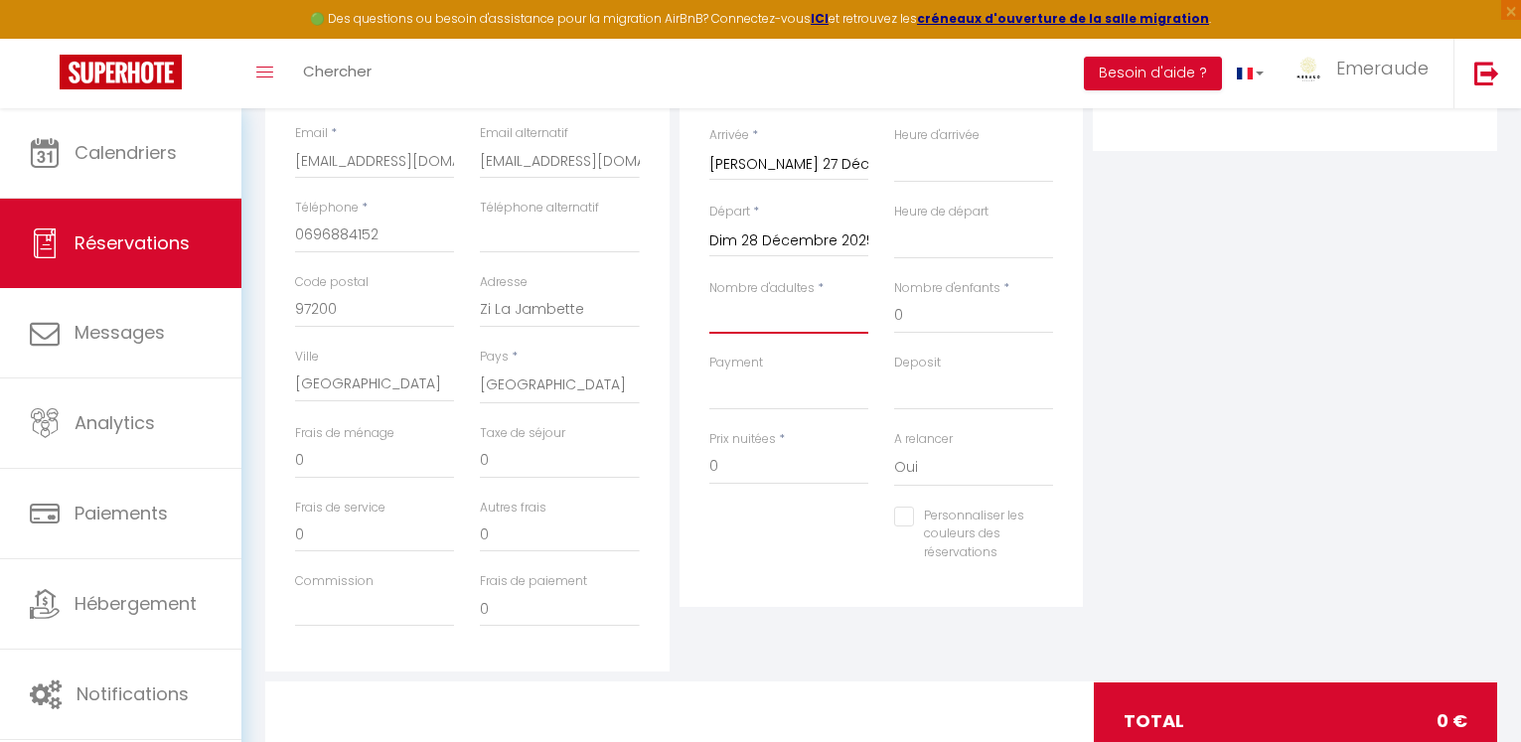
click at [811, 322] on input "Nombre d'adultes" at bounding box center [788, 316] width 159 height 36
click at [790, 240] on input "Dim 28 Décembre 2025" at bounding box center [788, 242] width 159 height 26
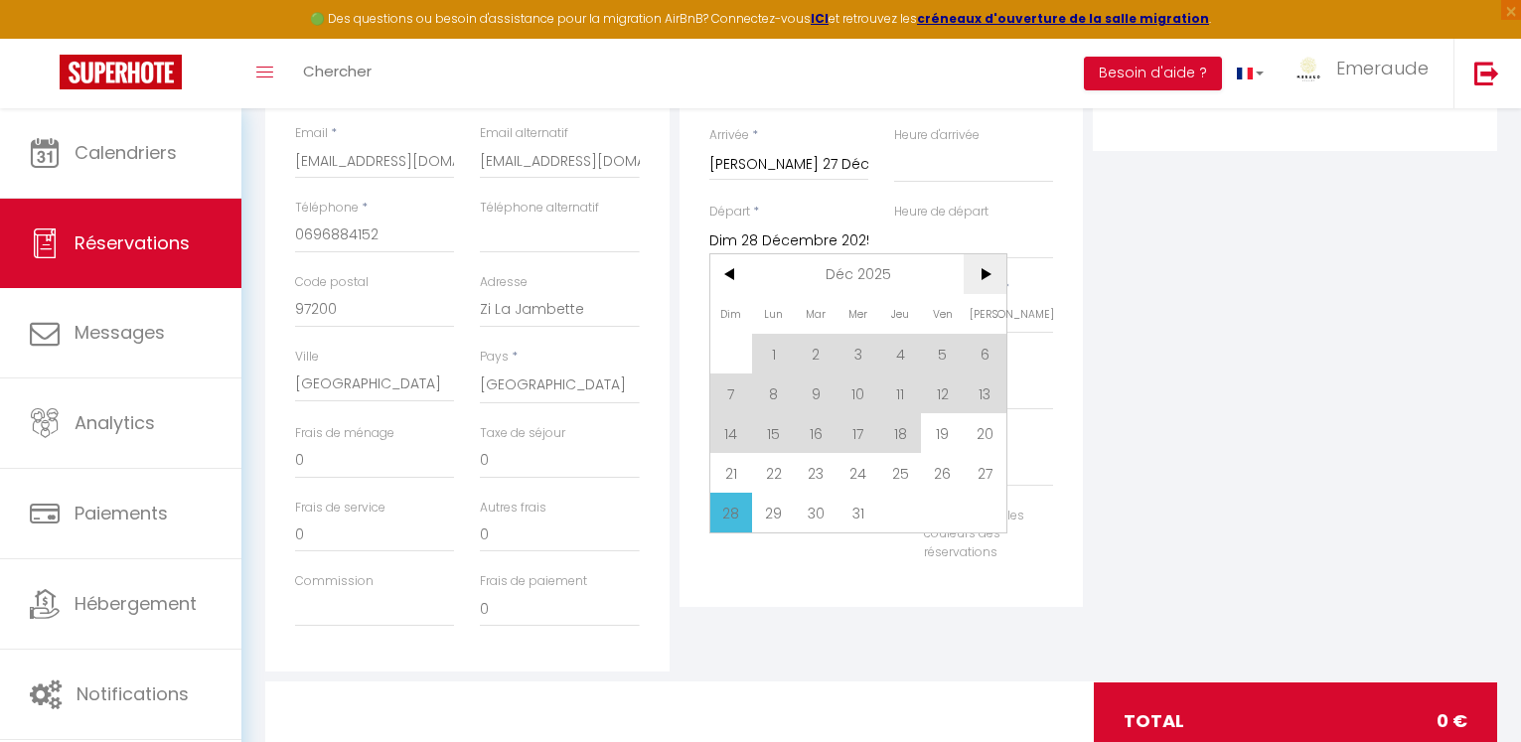
click at [996, 277] on span ">" at bounding box center [985, 274] width 43 height 40
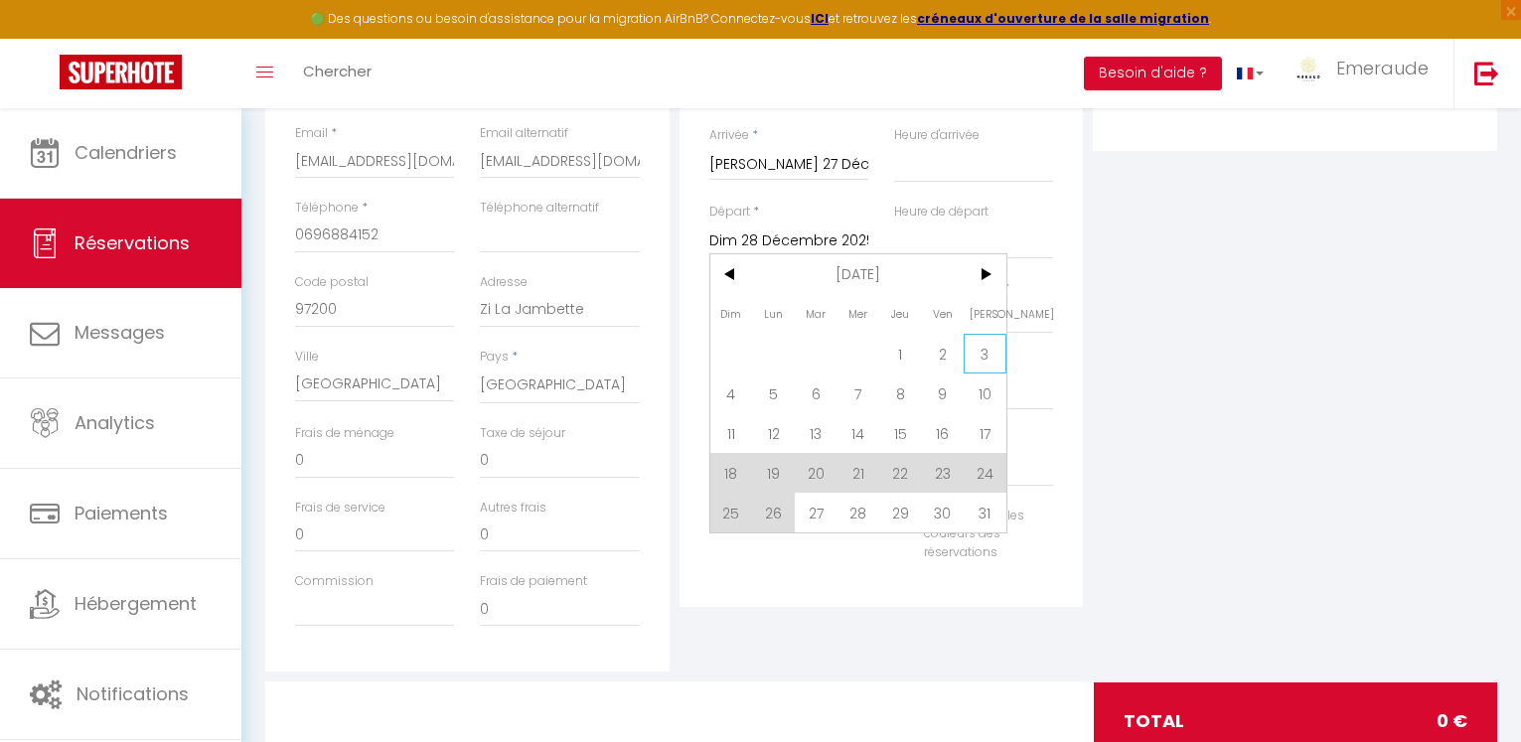
click at [997, 357] on span "3" at bounding box center [985, 354] width 43 height 40
select select
type input "[PERSON_NAME] 03 Janvier 2026"
select select
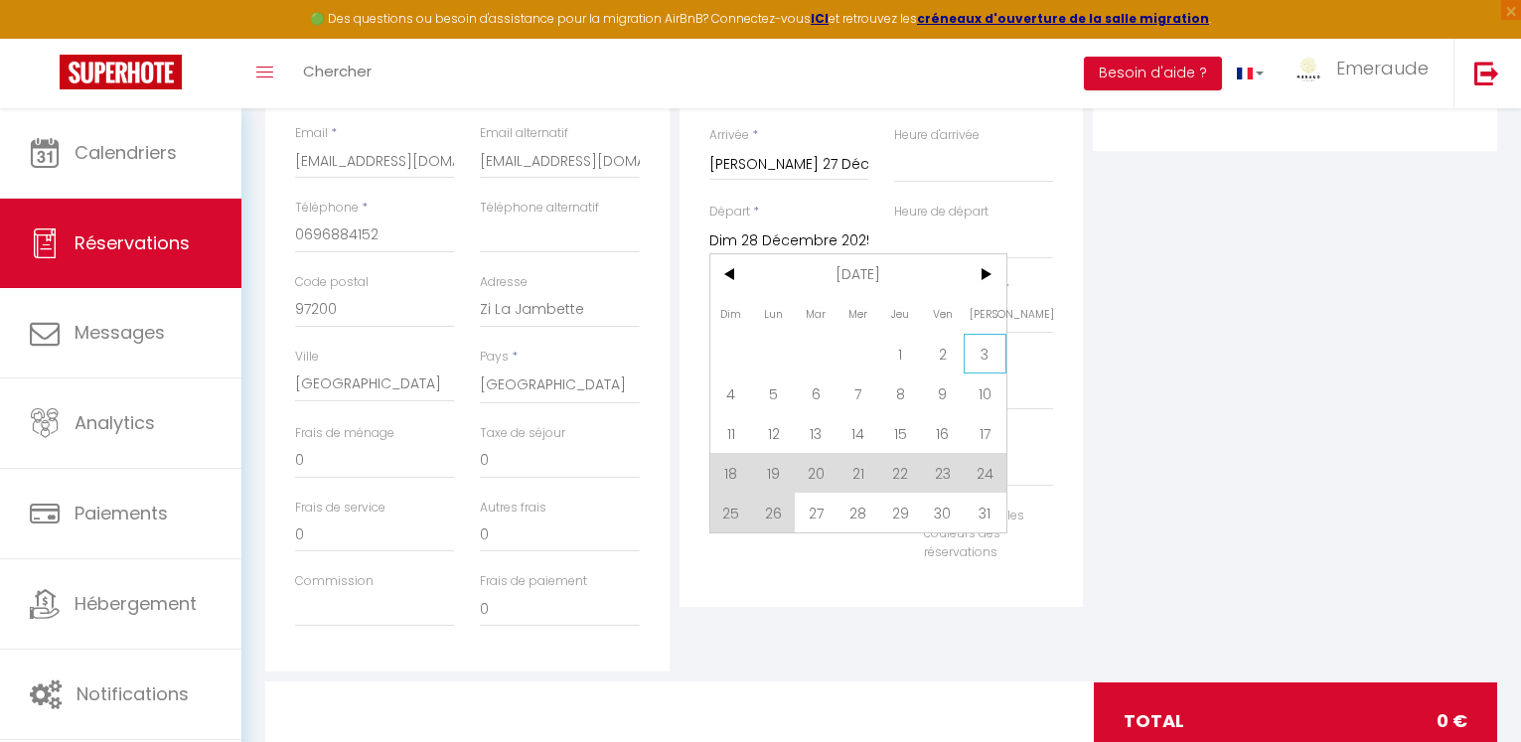
select select
checkbox input "false"
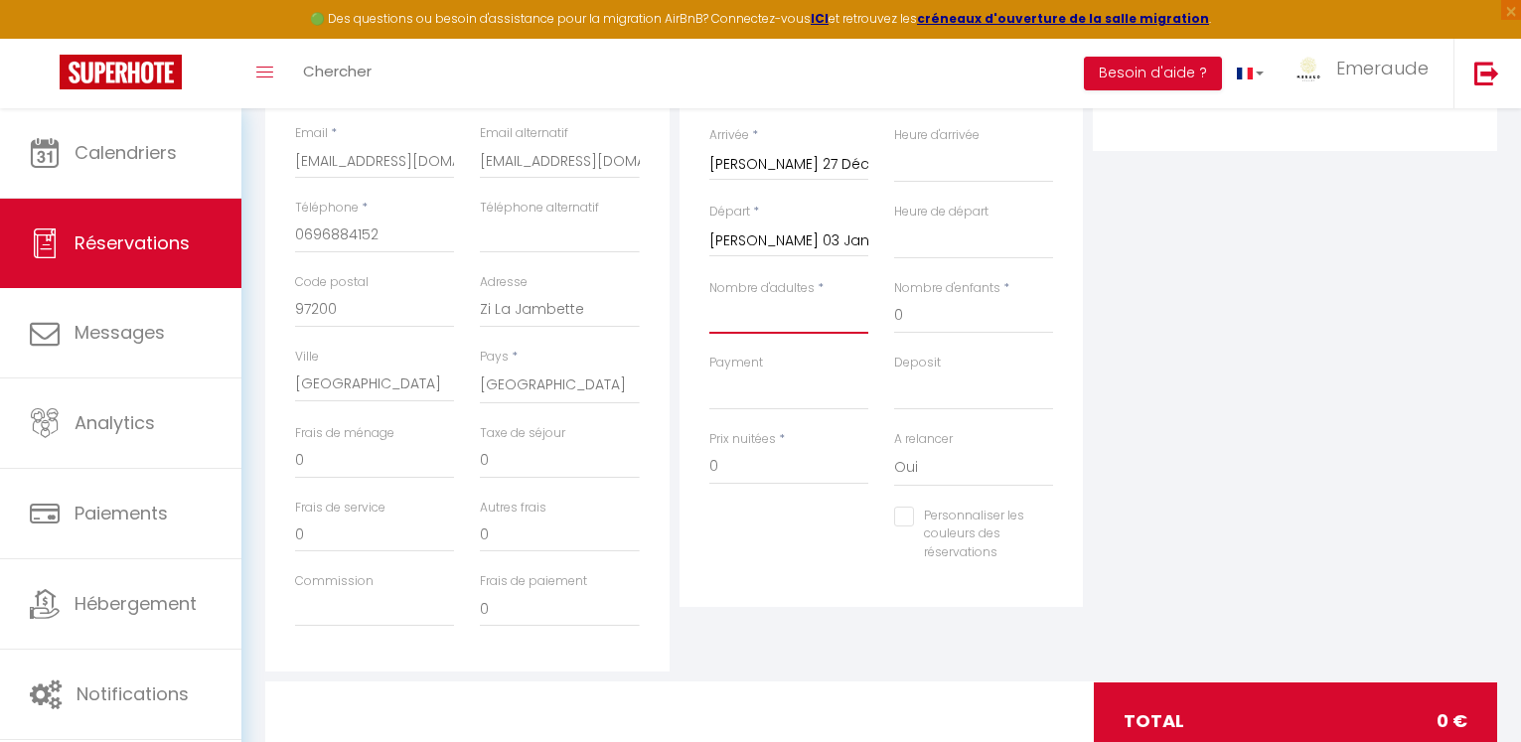
click at [843, 314] on input "Nombre d'adultes" at bounding box center [788, 316] width 159 height 36
type input "5"
select select
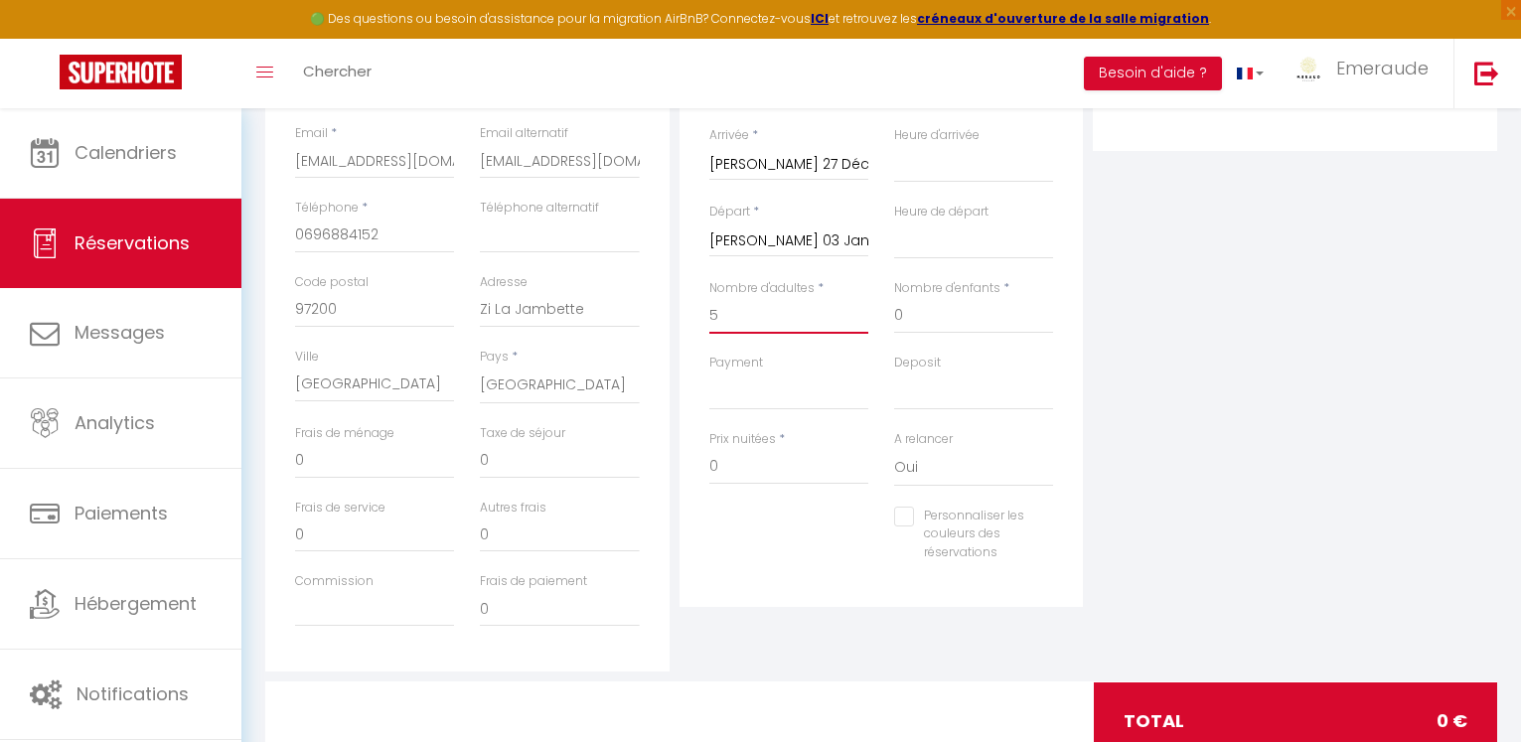
select select
checkbox input "false"
type input "150"
type input "63"
select select
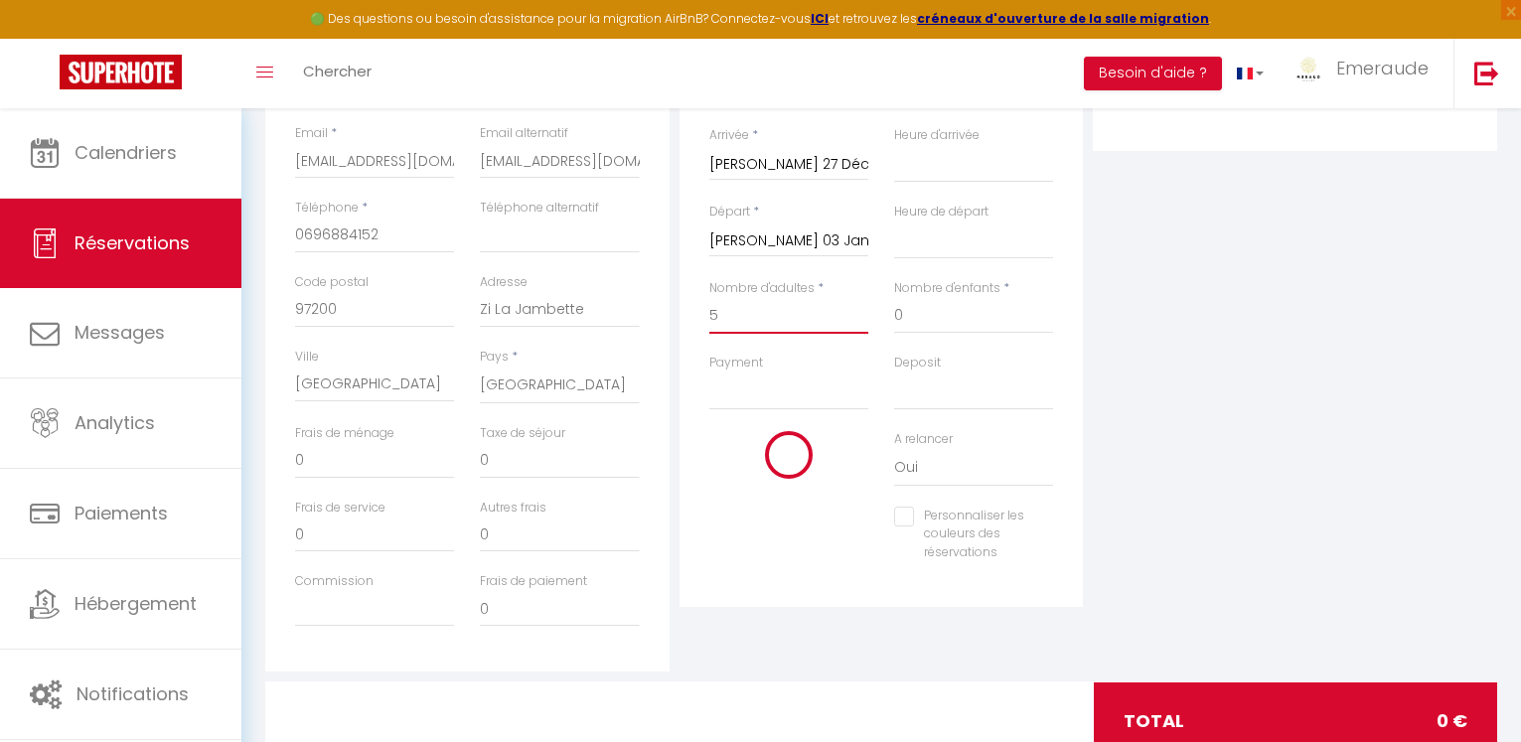
select select
type input "5222"
checkbox input "false"
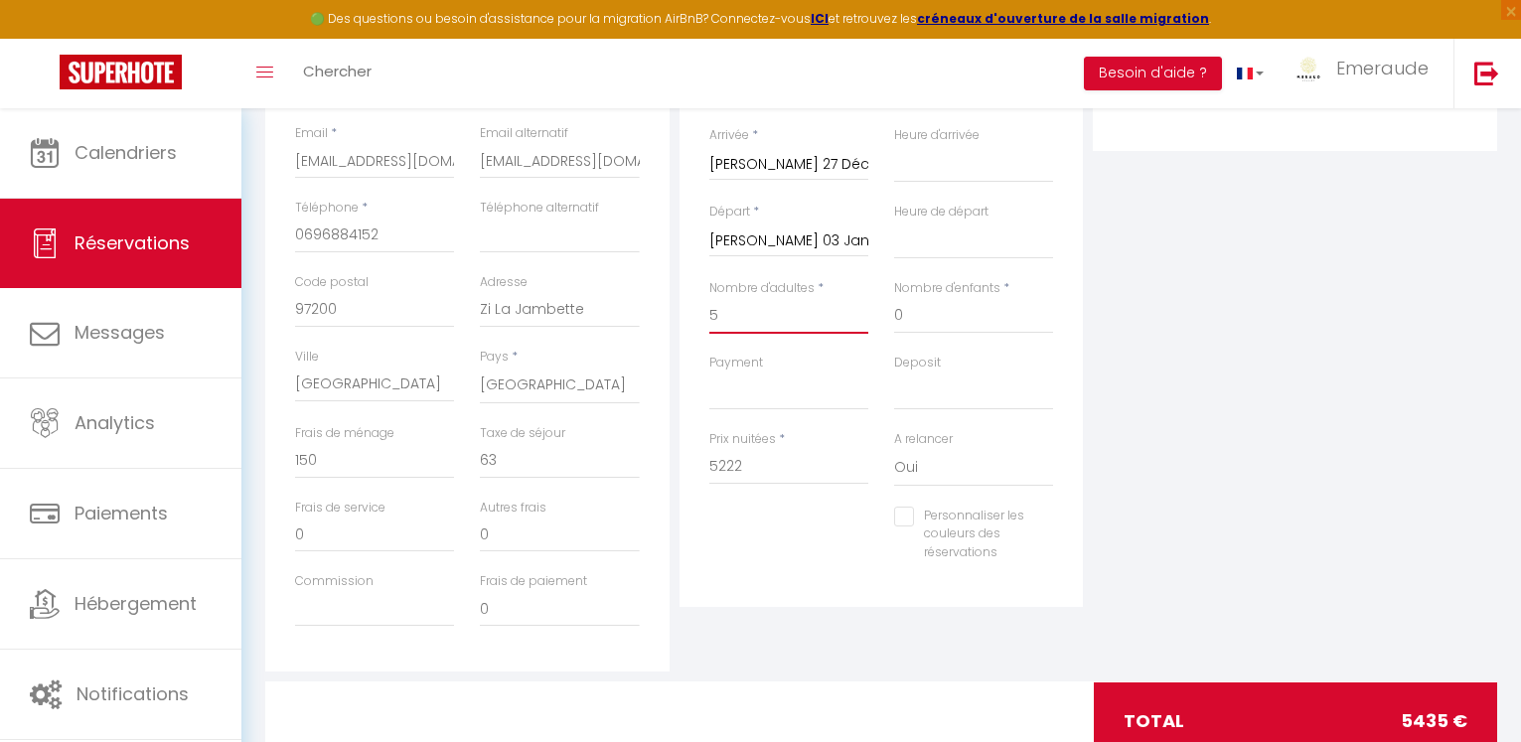
type input "5"
click at [961, 162] on select "00:00 00:30 01:00 01:30 02:00 02:30 03:00 03:30 04:00 04:30 05:00 05:30 06:00 0…" at bounding box center [973, 164] width 159 height 38
select select "16:00"
click at [894, 145] on select "00:00 00:30 01:00 01:30 02:00 02:30 03:00 03:30 04:00 04:30 05:00 05:30 06:00 0…" at bounding box center [973, 164] width 159 height 38
select select
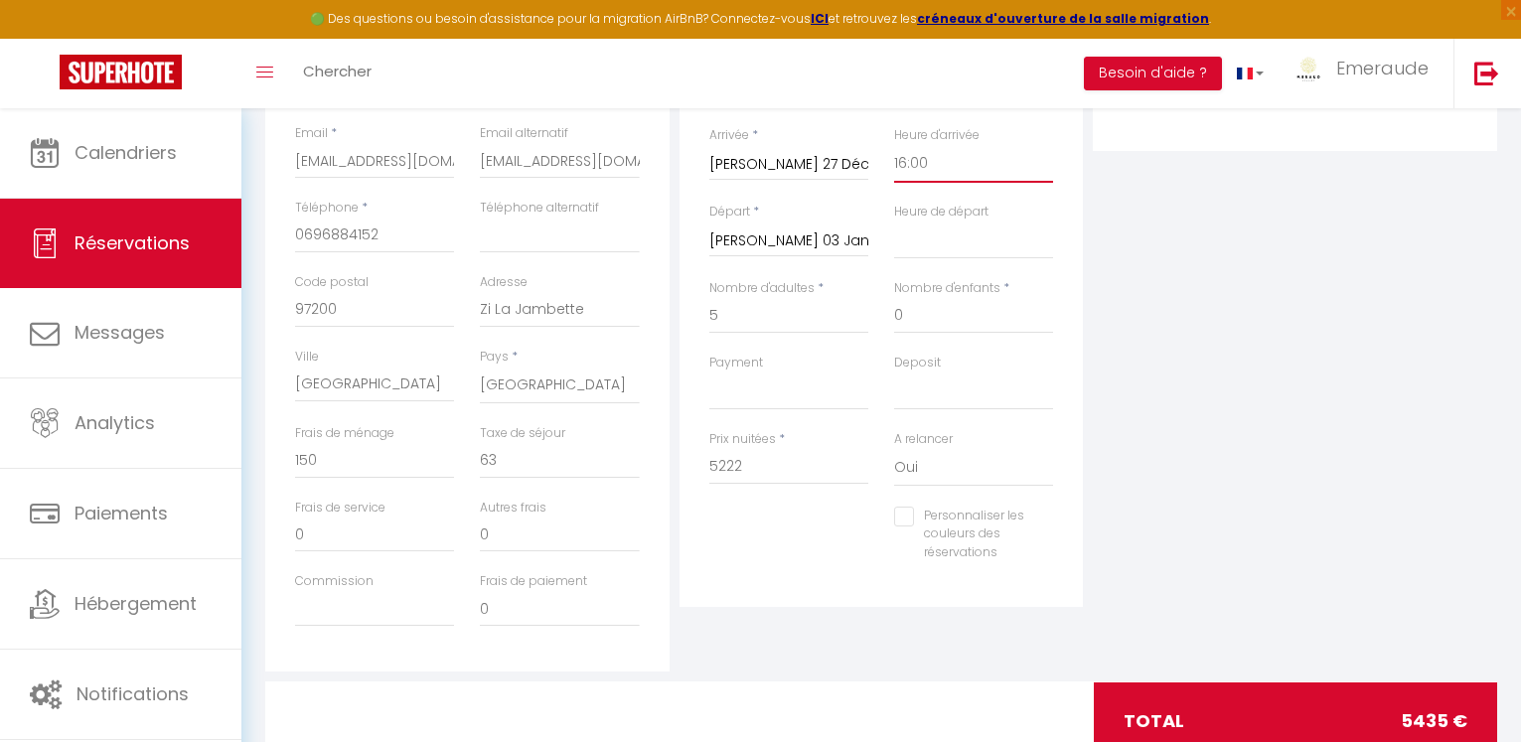
select select
checkbox input "false"
click at [964, 241] on select "00:00 00:30 01:00 01:30 02:00 02:30 03:00 03:30 04:00 04:30 05:00 05:30 06:00 0…" at bounding box center [973, 241] width 159 height 38
select select "11:00"
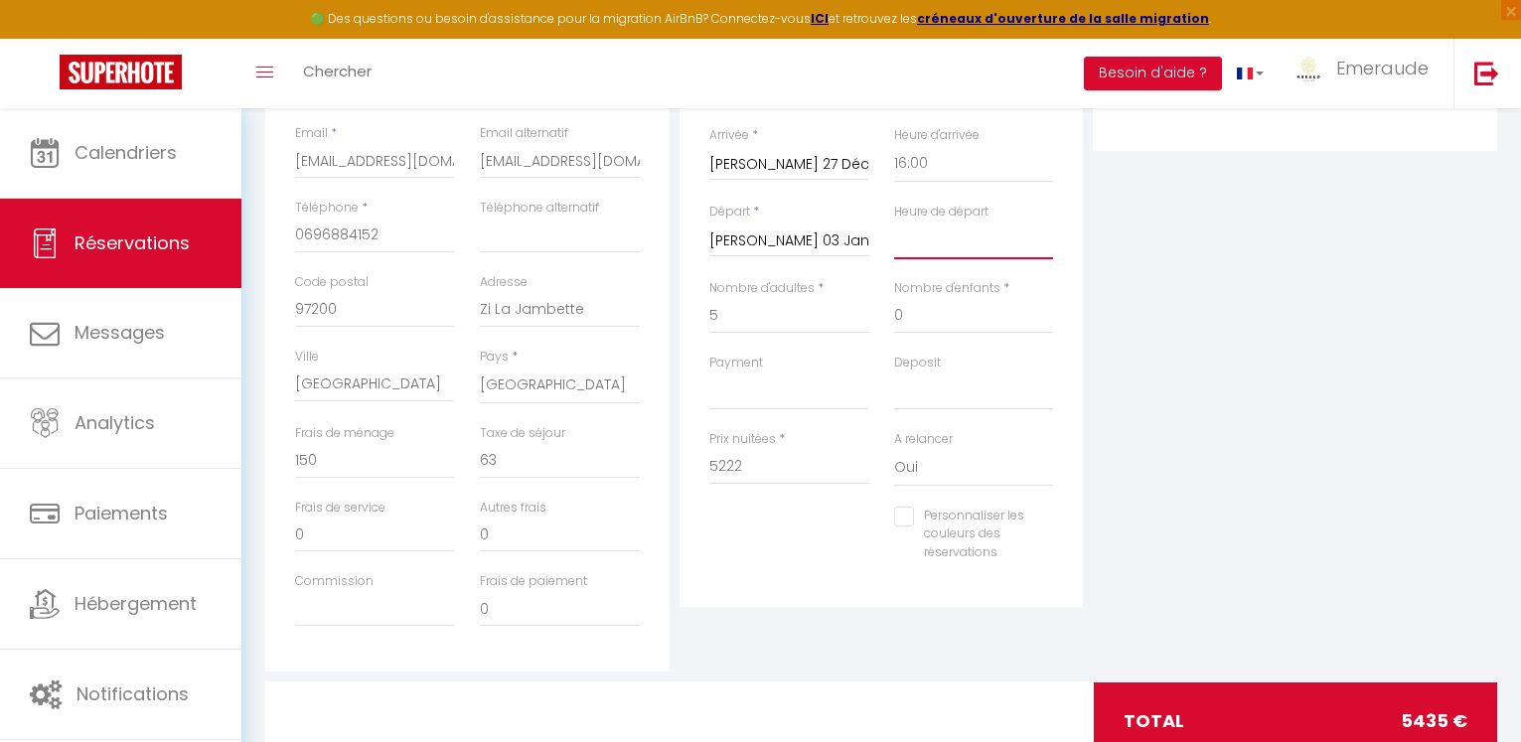
click at [894, 222] on select "00:00 00:30 01:00 01:30 02:00 02:30 03:00 03:30 04:00 04:30 05:00 05:30 06:00 0…" at bounding box center [973, 241] width 159 height 38
select select
click at [911, 515] on input "Personnaliser les couleurs des réservations" at bounding box center [961, 517] width 134 height 20
checkbox input "true"
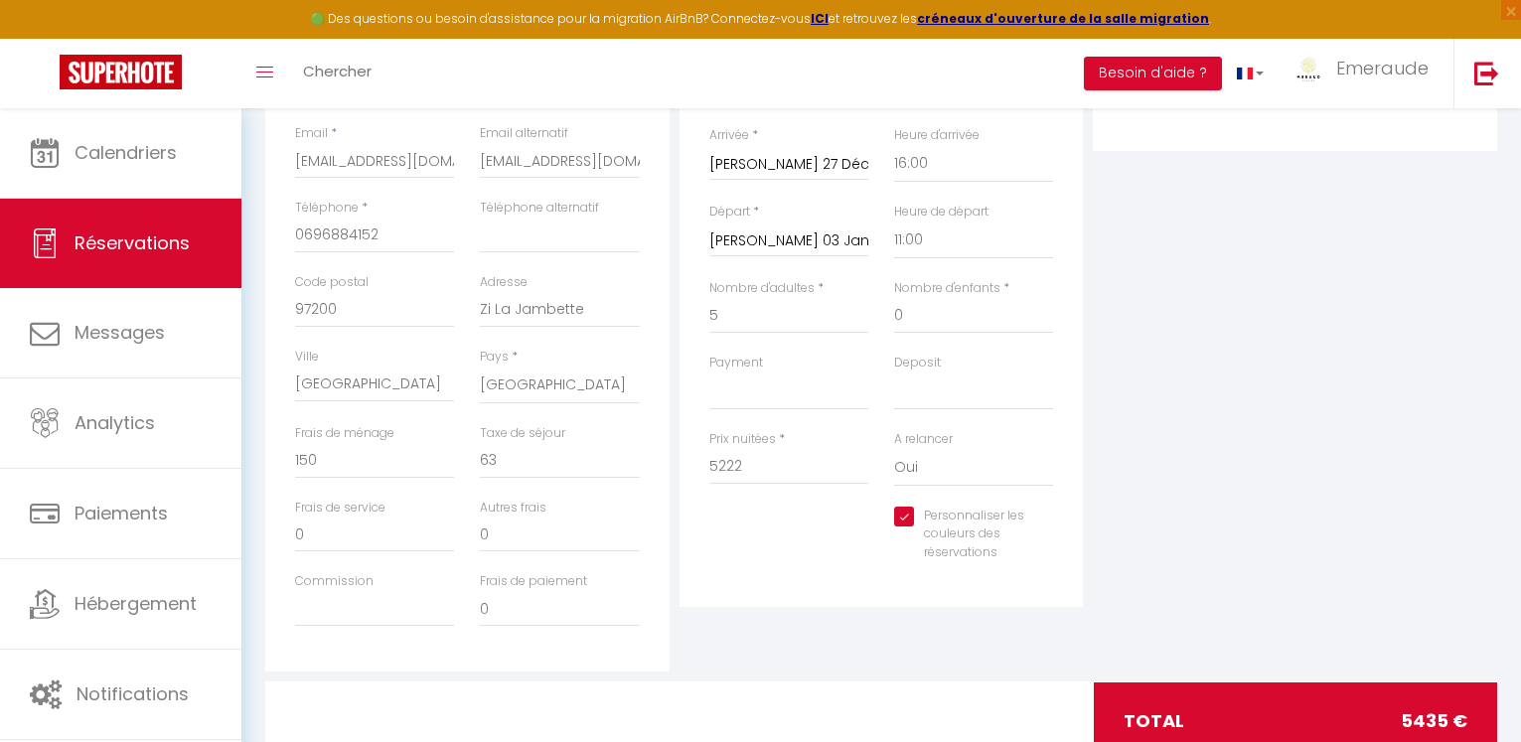
select select
drag, startPoint x: 524, startPoint y: 466, endPoint x: 480, endPoint y: 461, distance: 44.0
click at [480, 461] on input "63" at bounding box center [559, 461] width 159 height 36
type input "7"
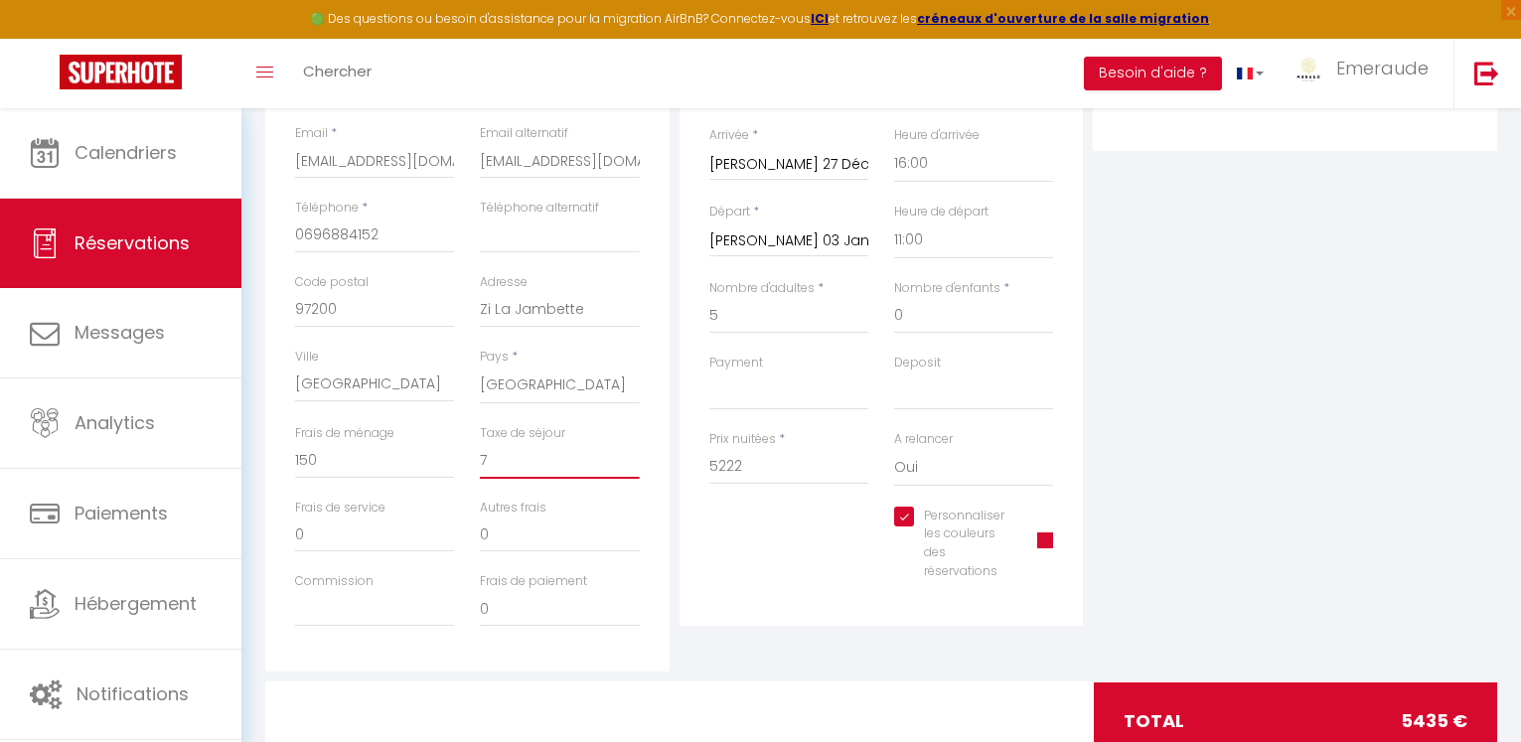
select select
type input "72"
select select
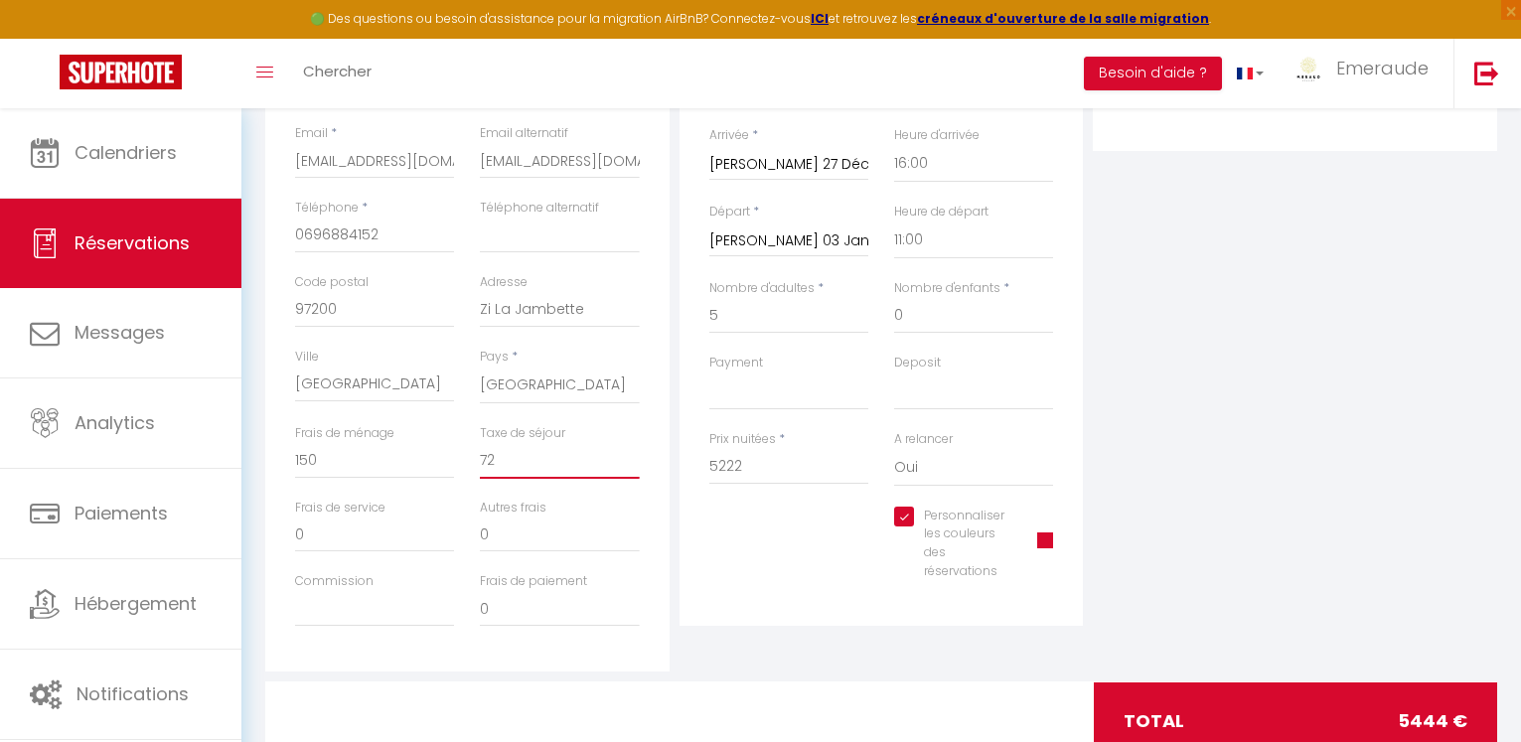
type input "72"
click at [816, 561] on div "Personnaliser les couleurs des réservations #D7092E" at bounding box center [882, 554] width 371 height 94
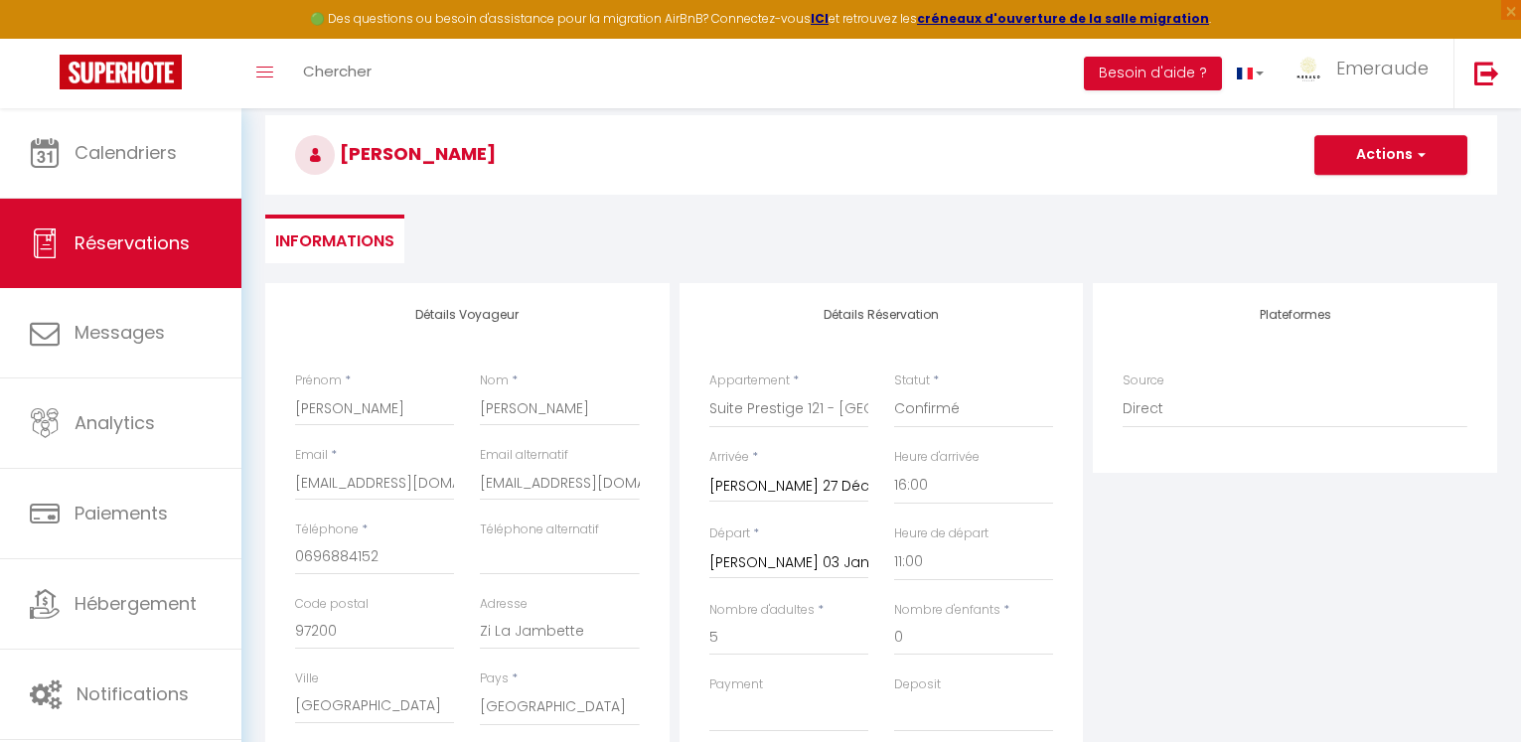
scroll to position [85, 0]
